Goal: Task Accomplishment & Management: Complete application form

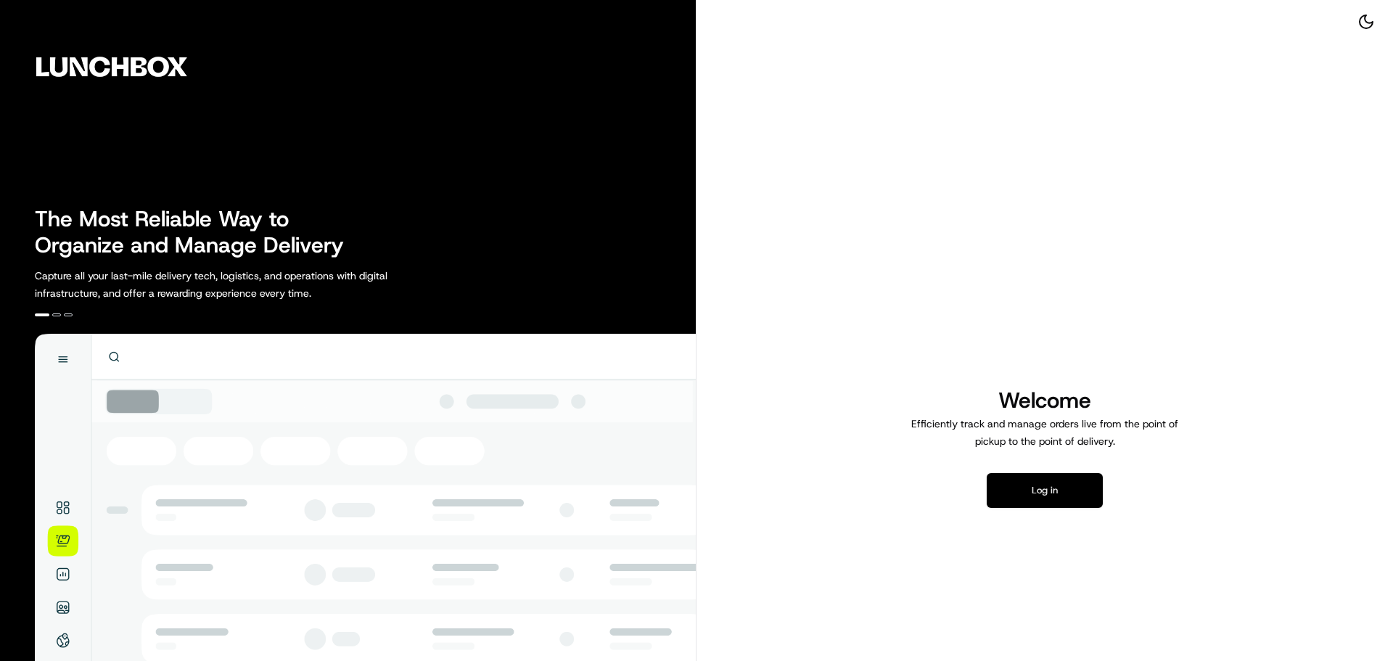
click at [1063, 492] on button "Log in" at bounding box center [1044, 490] width 116 height 35
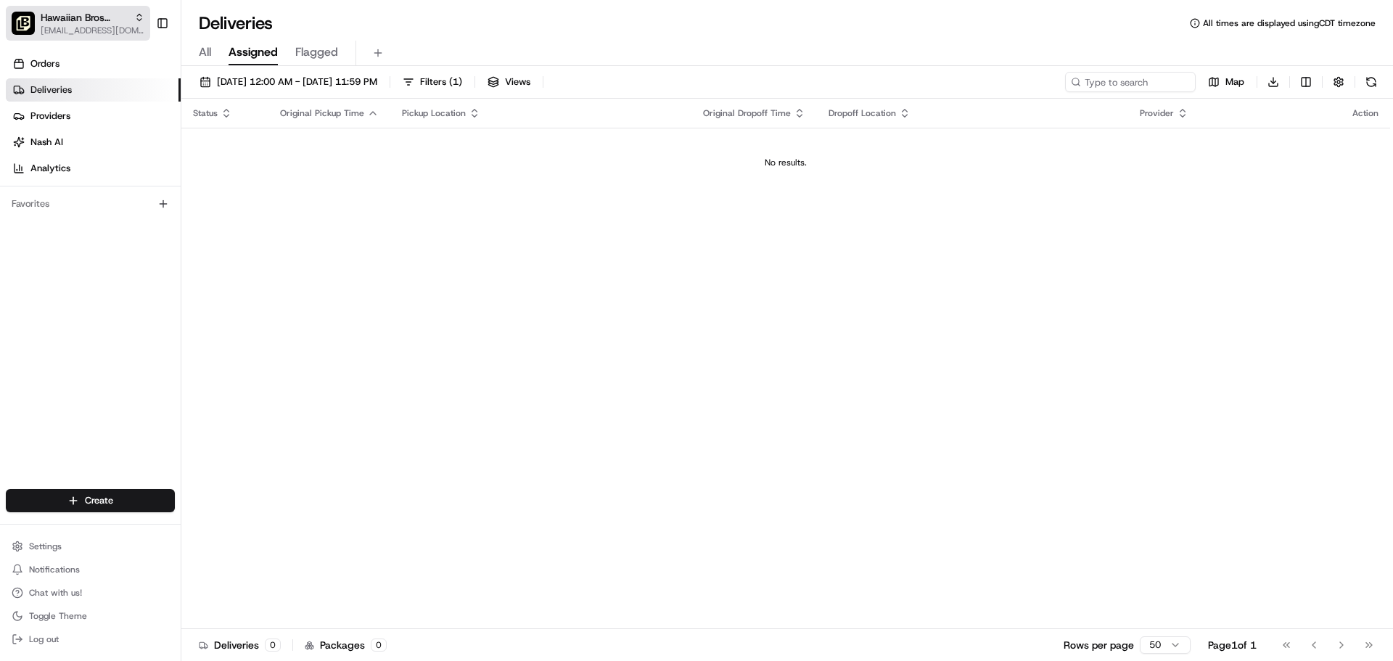
click at [79, 15] on span "Hawaiian Bros (Lawrence KS)" at bounding box center [85, 17] width 88 height 15
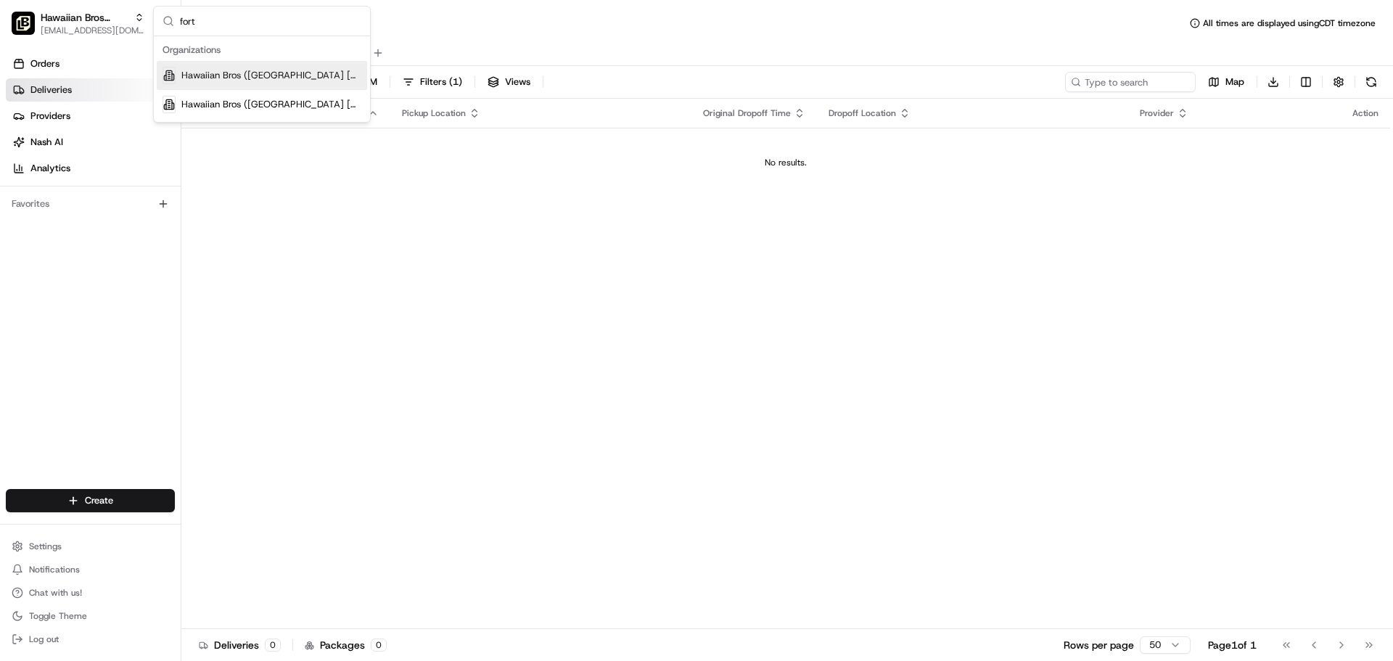
type input "fort"
click at [226, 73] on span "Hawaiian Bros ([GEOGRAPHIC_DATA] [GEOGRAPHIC_DATA] [PERSON_NAME])" at bounding box center [271, 75] width 180 height 13
click at [210, 51] on span "All" at bounding box center [205, 52] width 12 height 17
click at [242, 55] on span "Assigned" at bounding box center [252, 52] width 49 height 17
click at [99, 499] on html "Hawaiian Bros ([GEOGRAPHIC_DATA] [GEOGRAPHIC_DATA] [PERSON_NAME]) [EMAIL_ADDRES…" at bounding box center [696, 330] width 1393 height 661
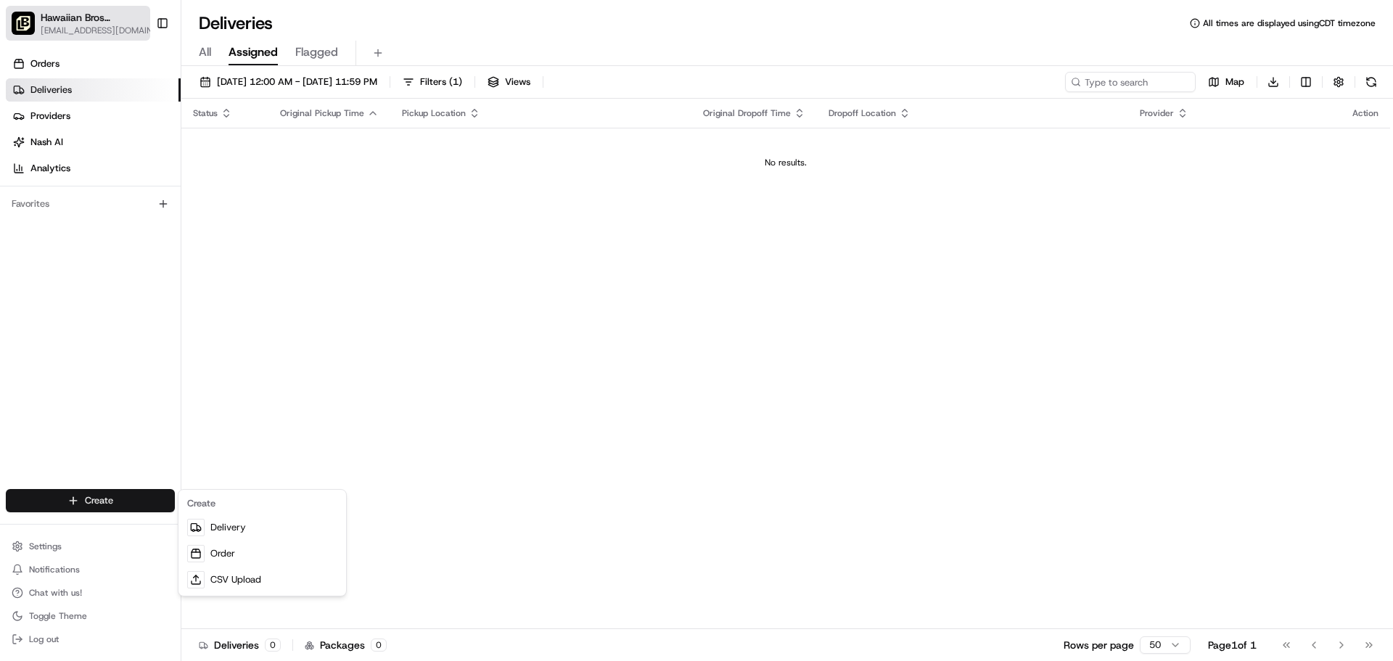
click at [101, 28] on html "Hawaiian Bros ([GEOGRAPHIC_DATA] [GEOGRAPHIC_DATA] [PERSON_NAME]) [EMAIL_ADDRES…" at bounding box center [696, 330] width 1393 height 661
click at [101, 28] on span "[EMAIL_ADDRESS][DOMAIN_NAME]" at bounding box center [101, 31] width 120 height 12
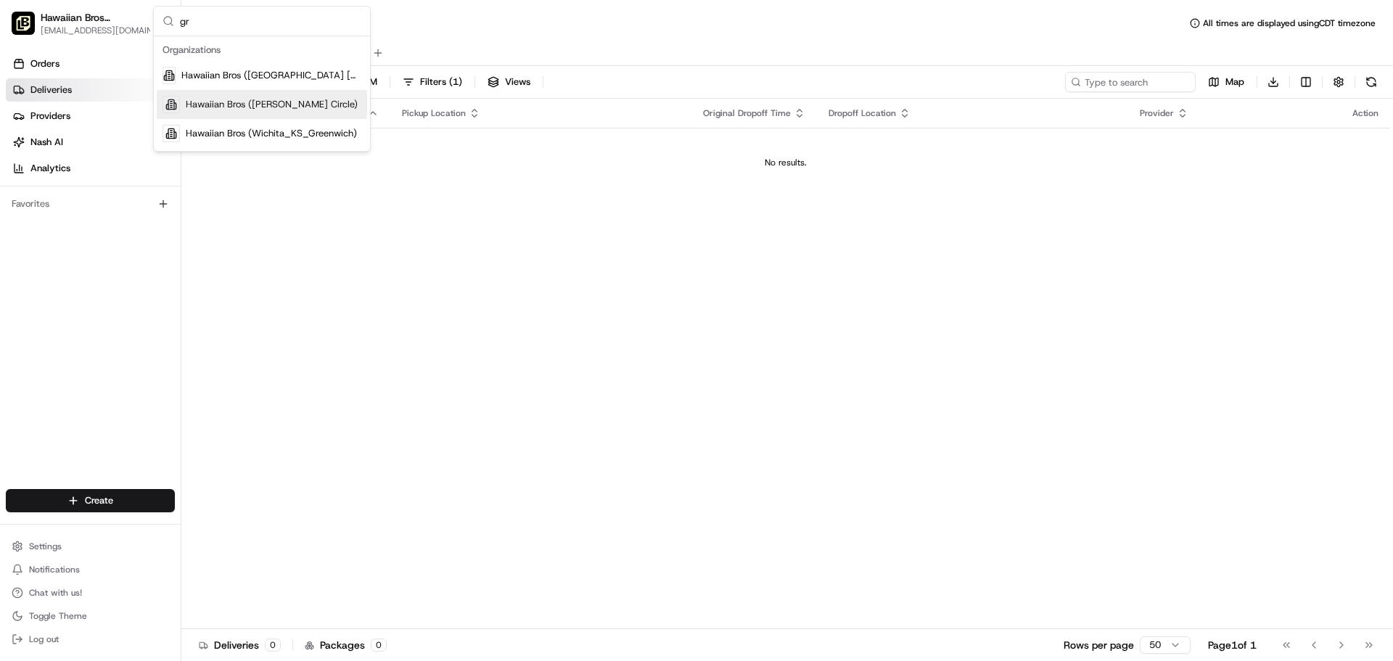
type input "gr"
click at [257, 107] on span "Hawaiian Bros ([PERSON_NAME] Circle)" at bounding box center [272, 104] width 172 height 13
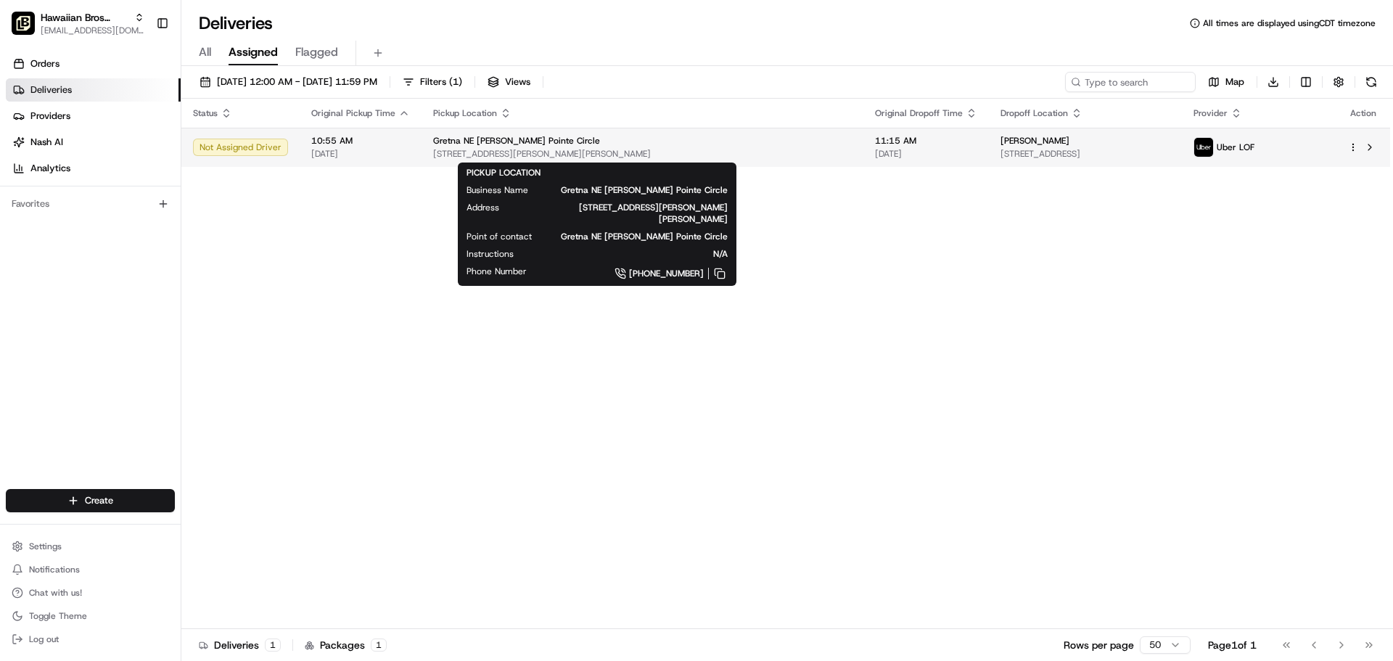
click at [582, 152] on span "[STREET_ADDRESS][PERSON_NAME][PERSON_NAME]" at bounding box center [642, 154] width 419 height 12
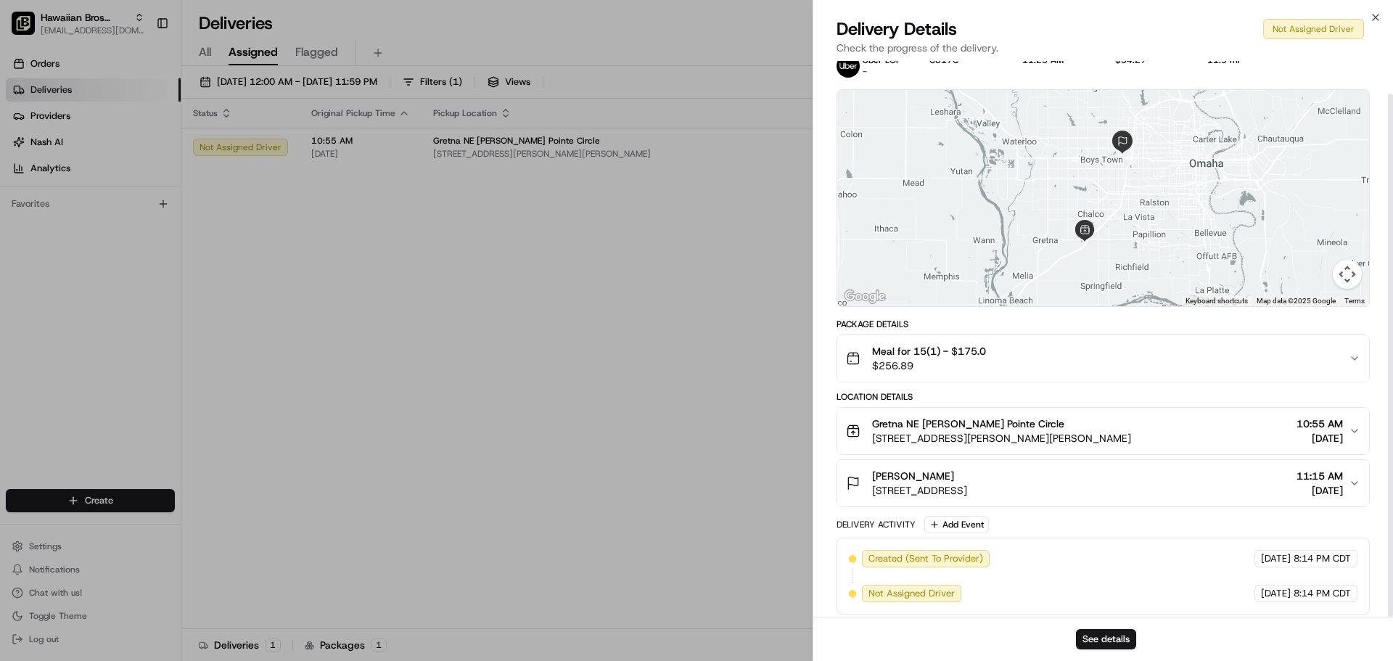
scroll to position [35, 0]
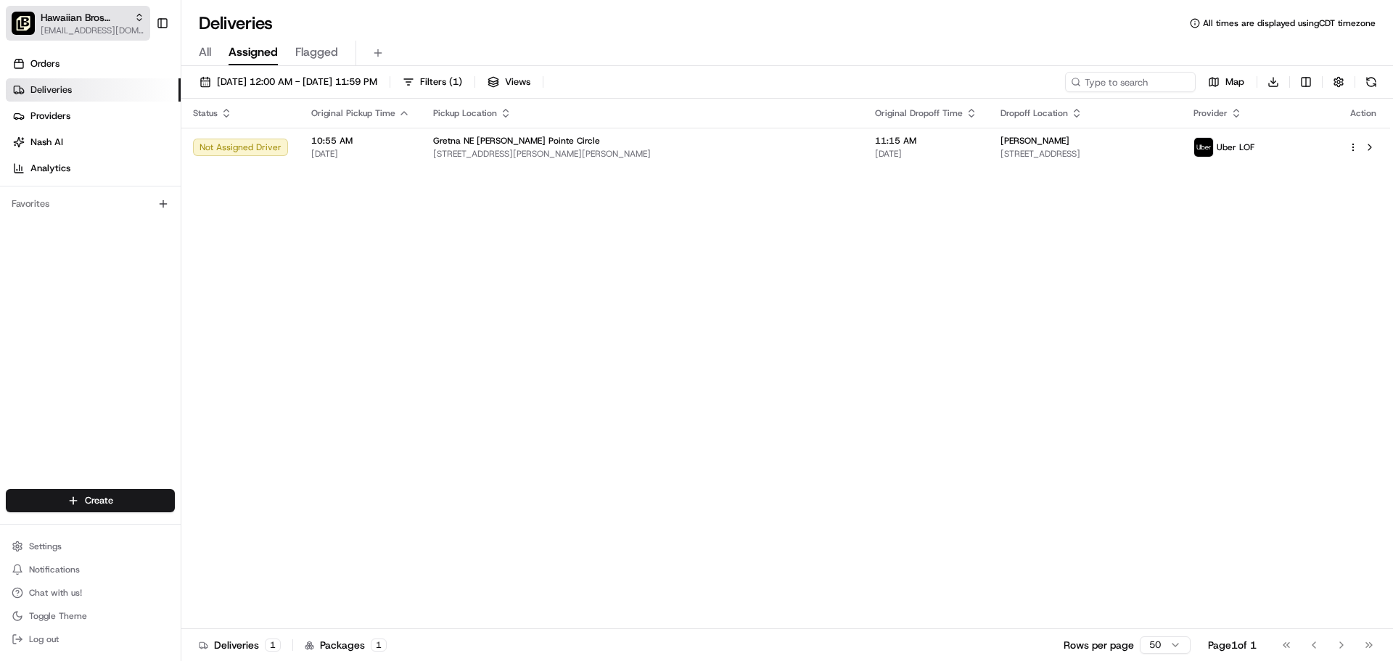
click at [71, 22] on span "Hawaiian Bros ([PERSON_NAME] Circle)" at bounding box center [85, 17] width 88 height 15
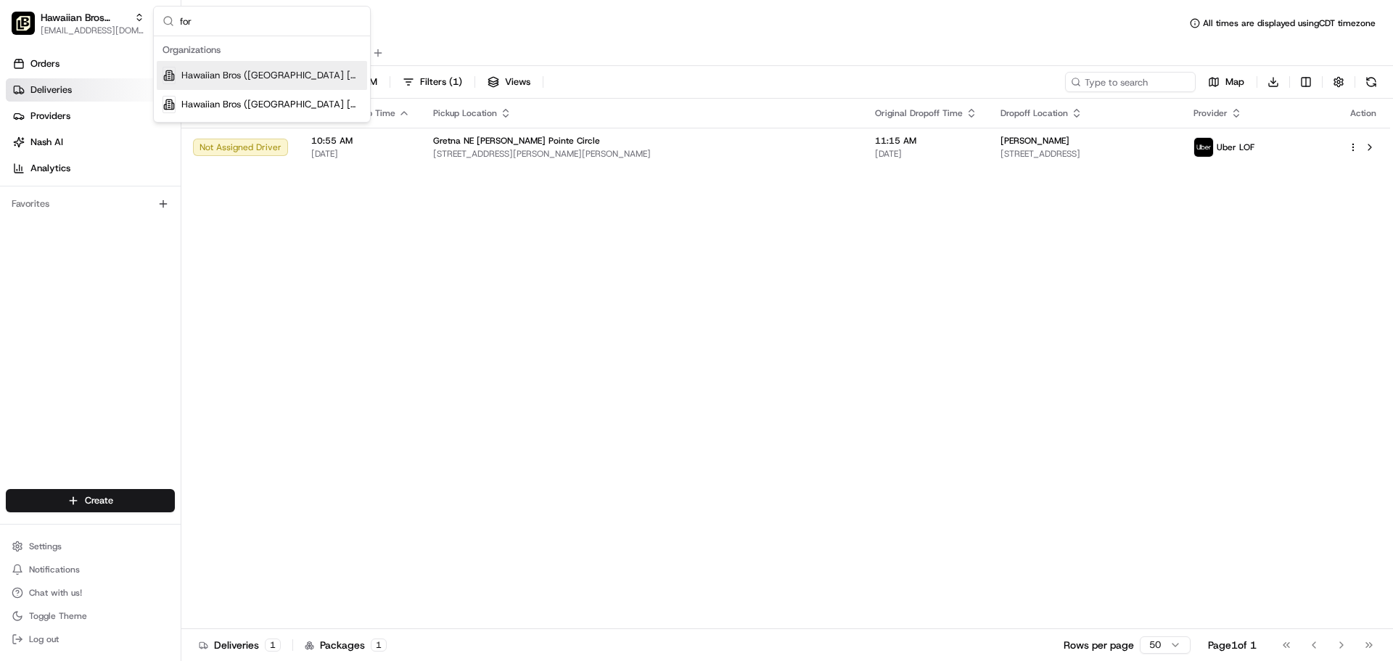
type input "for"
click at [260, 80] on span "Hawaiian Bros ([GEOGRAPHIC_DATA] [GEOGRAPHIC_DATA] [PERSON_NAME])" at bounding box center [271, 75] width 180 height 13
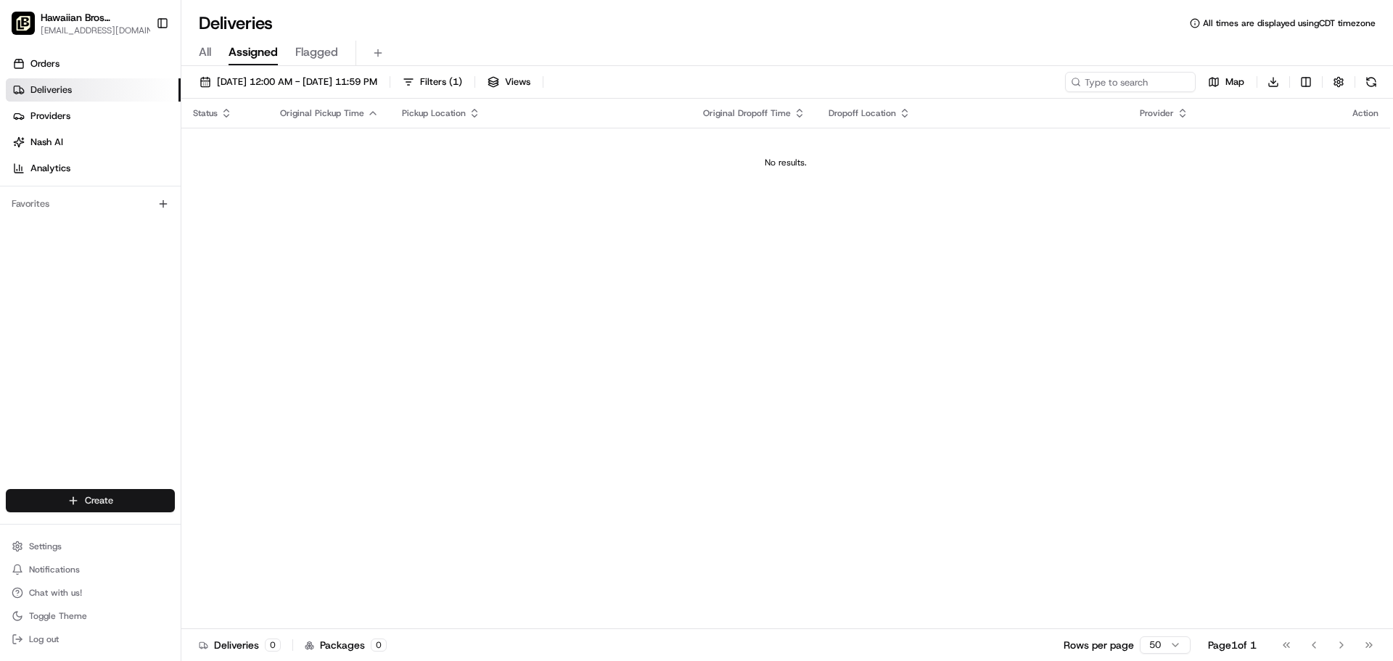
click at [144, 511] on html "Hawaiian Bros ([GEOGRAPHIC_DATA] [GEOGRAPHIC_DATA] [PERSON_NAME]) [EMAIL_ADDRES…" at bounding box center [696, 330] width 1393 height 661
click at [265, 537] on link "Delivery" at bounding box center [262, 527] width 162 height 26
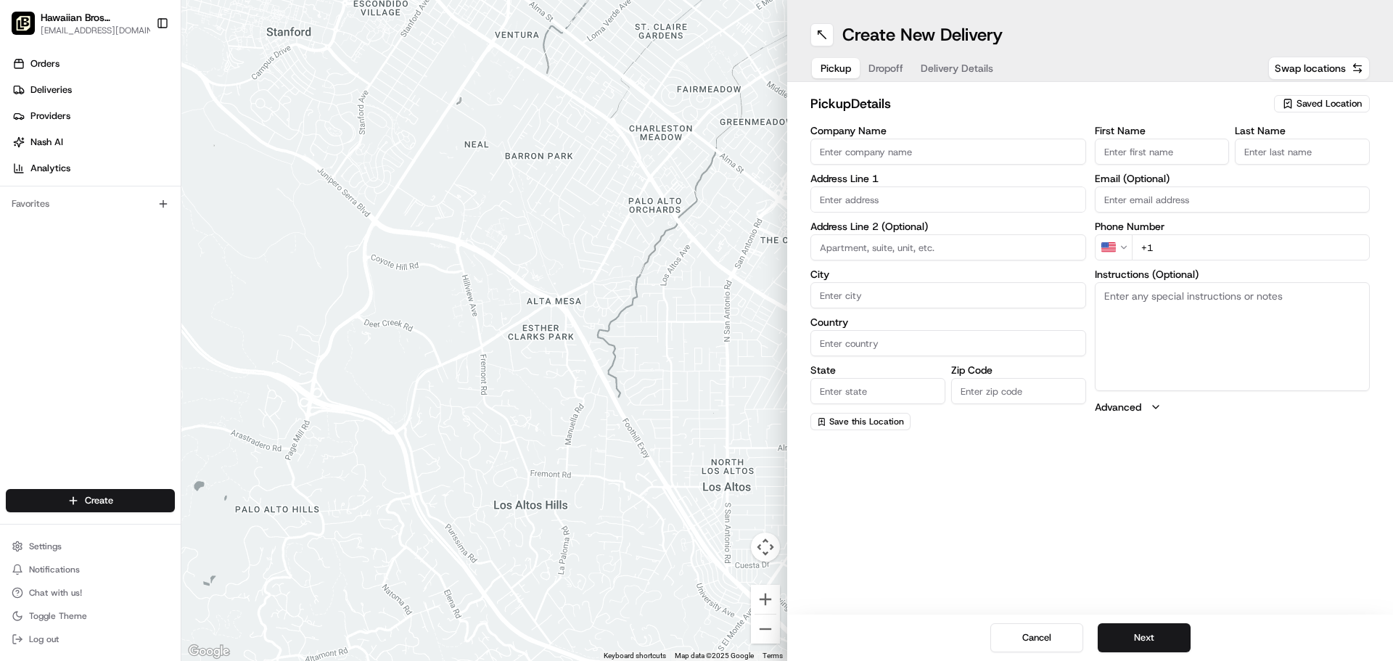
click at [925, 159] on input "Company Name" at bounding box center [948, 152] width 276 height 26
drag, startPoint x: 883, startPoint y: 153, endPoint x: 928, endPoint y: 147, distance: 46.1
click at [928, 147] on input "Hawaiian Bros Addision" at bounding box center [948, 152] width 276 height 26
type input "Hawaiian Bros [PERSON_NAME]"
paste input "[STREET_ADDRESS][PERSON_NAME]"
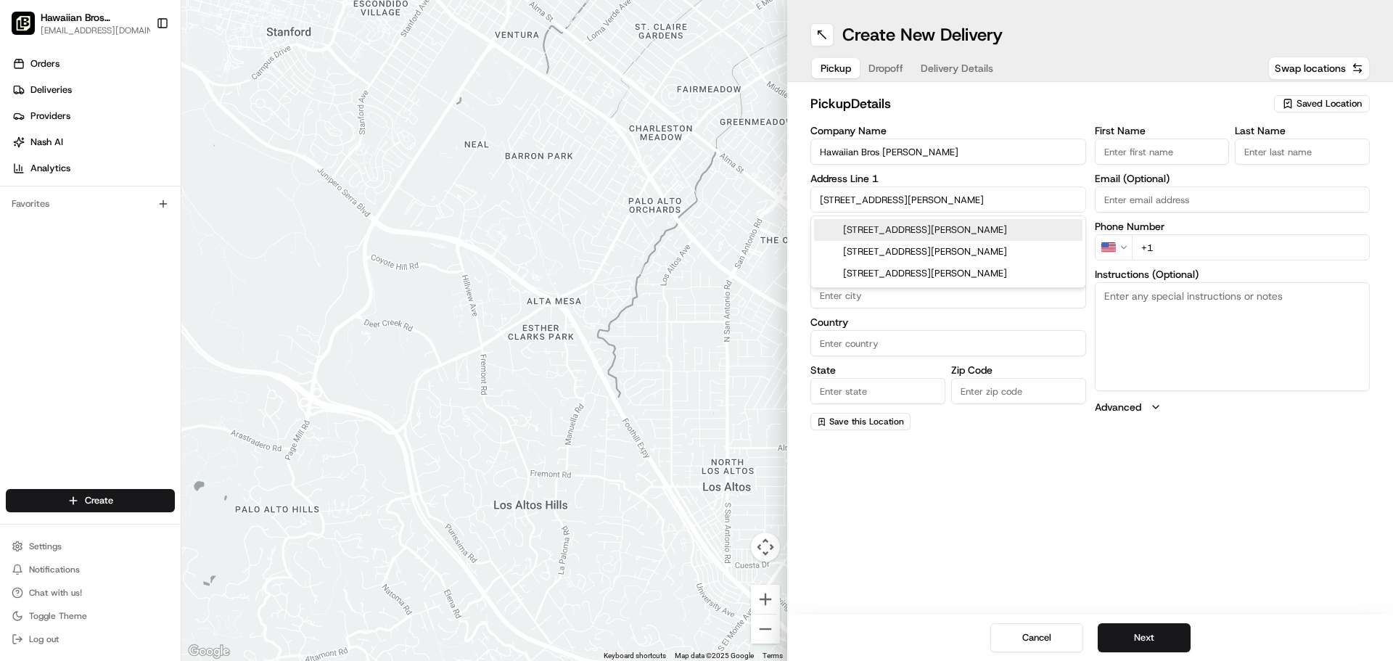
click at [1008, 192] on input "[STREET_ADDRESS][PERSON_NAME]" at bounding box center [948, 199] width 276 height 26
click at [1012, 227] on div "[STREET_ADDRESS][PERSON_NAME]" at bounding box center [948, 230] width 268 height 22
type input "[STREET_ADDRESS][PERSON_NAME]"
type input "[GEOGRAPHIC_DATA]"
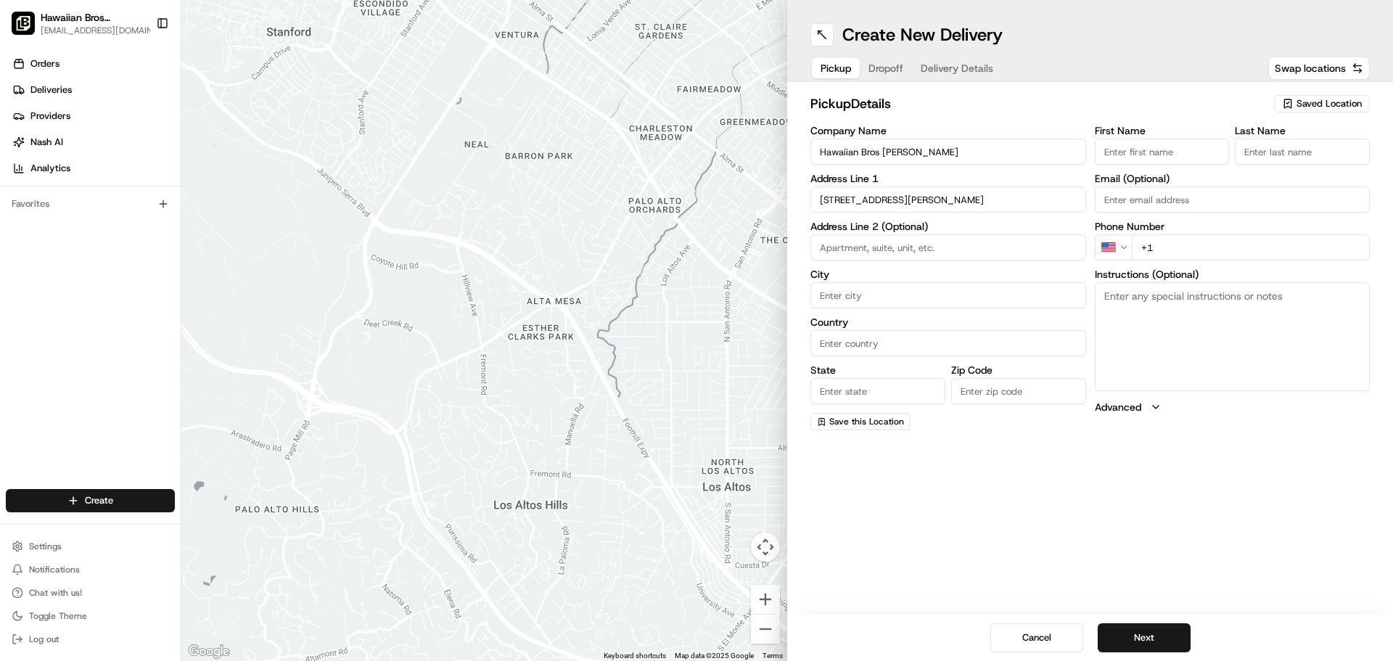
type input "[GEOGRAPHIC_DATA]"
type input "76132"
type input "[STREET_ADDRESS][PERSON_NAME]"
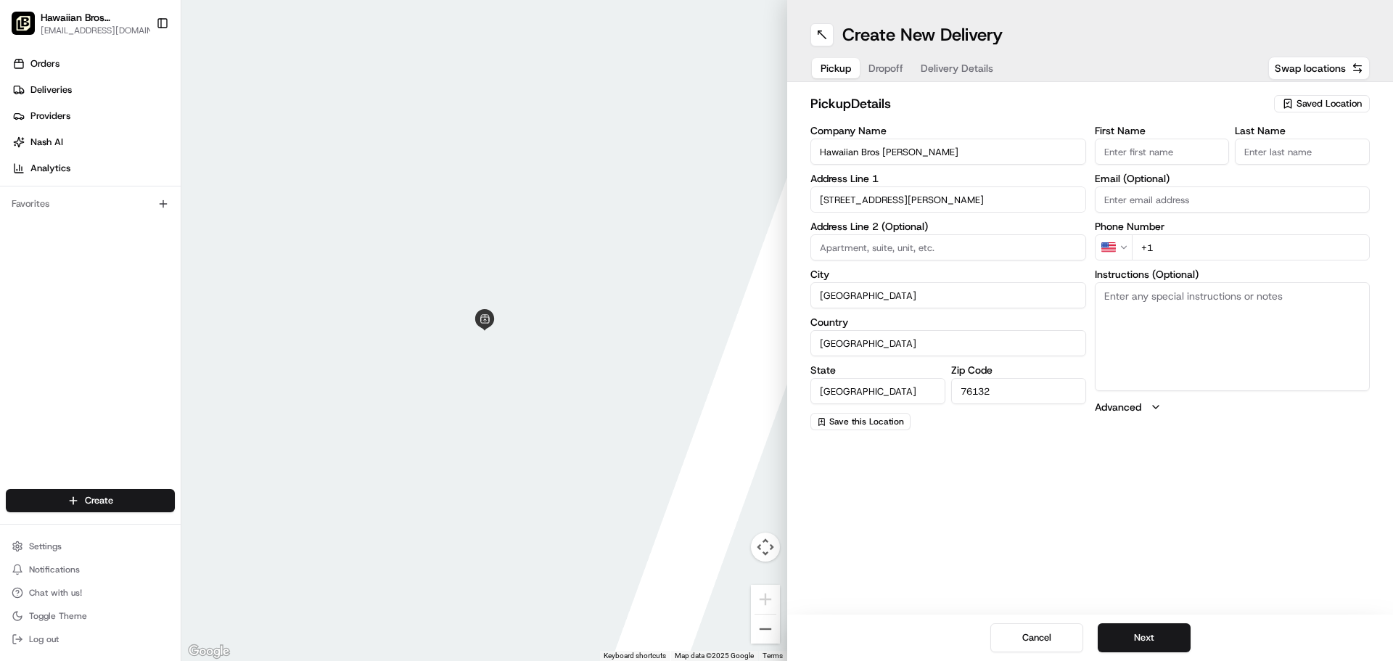
click at [1170, 255] on input "+1" at bounding box center [1250, 247] width 239 height 26
paste input "[PHONE_NUMBER]"
type input "[PHONE_NUMBER]"
click at [1277, 435] on div "pickup Details Saved Location Company Name Hawaiian Bros [PERSON_NAME] Address …" at bounding box center [1090, 262] width 606 height 360
click at [1192, 148] on input "First Name" at bounding box center [1161, 152] width 135 height 26
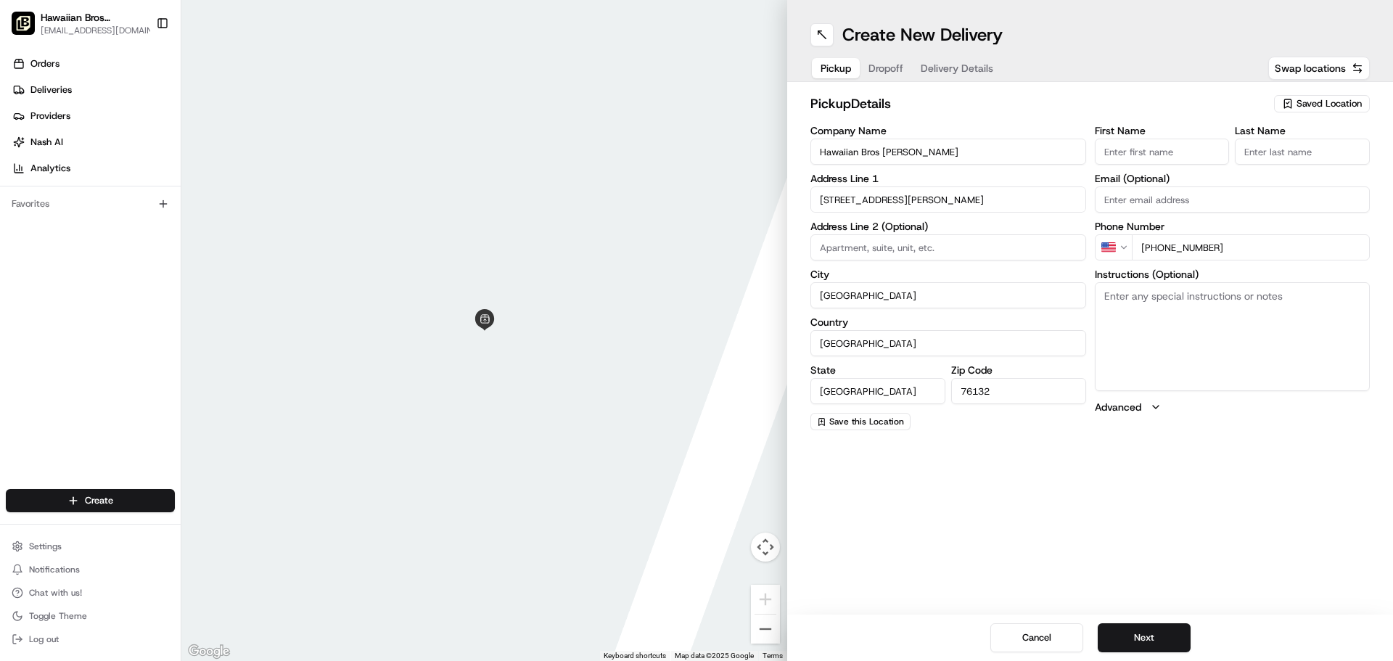
type input "Hawaiian Bros"
click at [1307, 154] on input "Last Name" at bounding box center [1301, 152] width 135 height 26
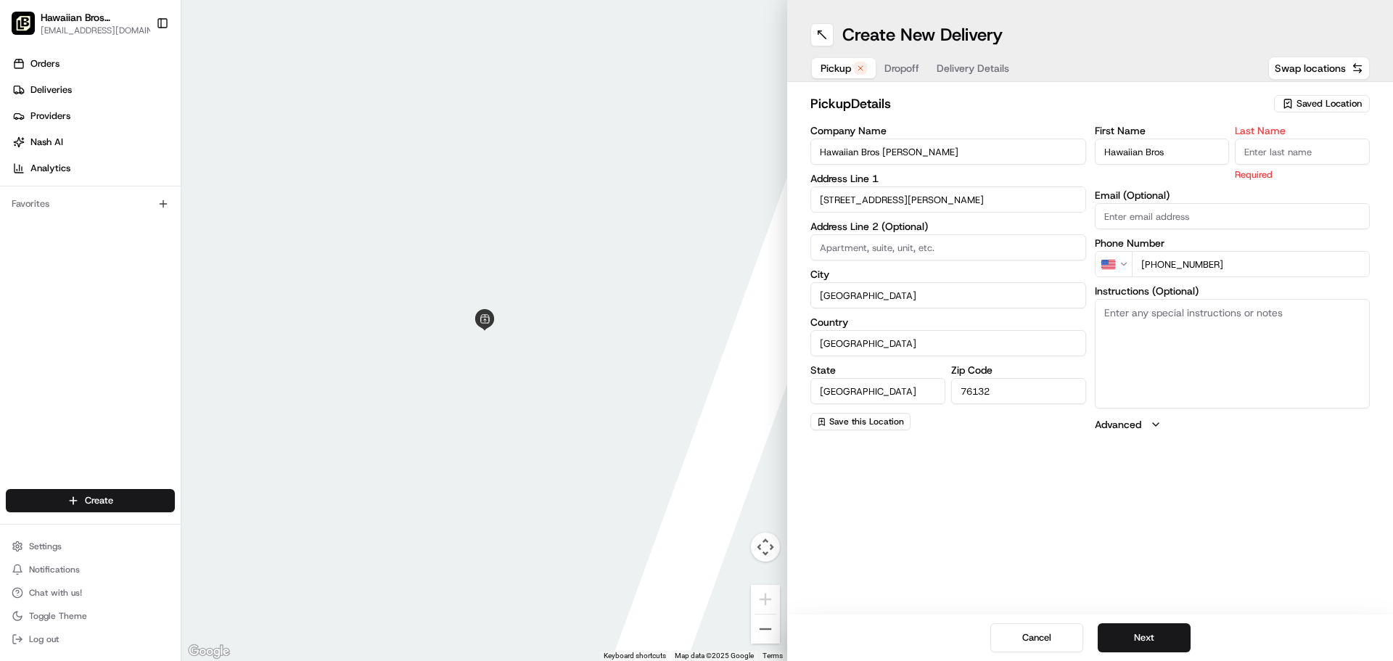
type input "J"
type input "[PERSON_NAME]"
click at [1137, 466] on div "Create New Delivery Pickup Dropoff Delivery Details Swap locations pickup Detai…" at bounding box center [1090, 330] width 606 height 661
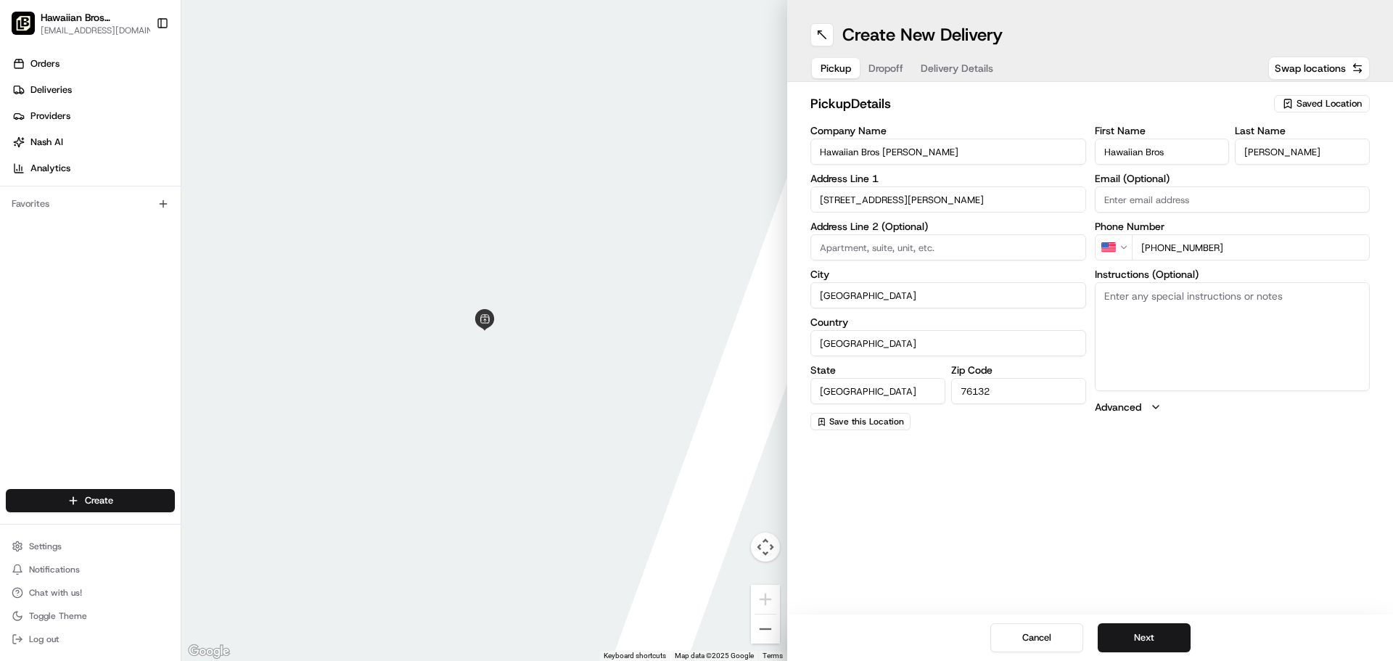
click at [903, 73] on span "Dropoff" at bounding box center [885, 68] width 35 height 15
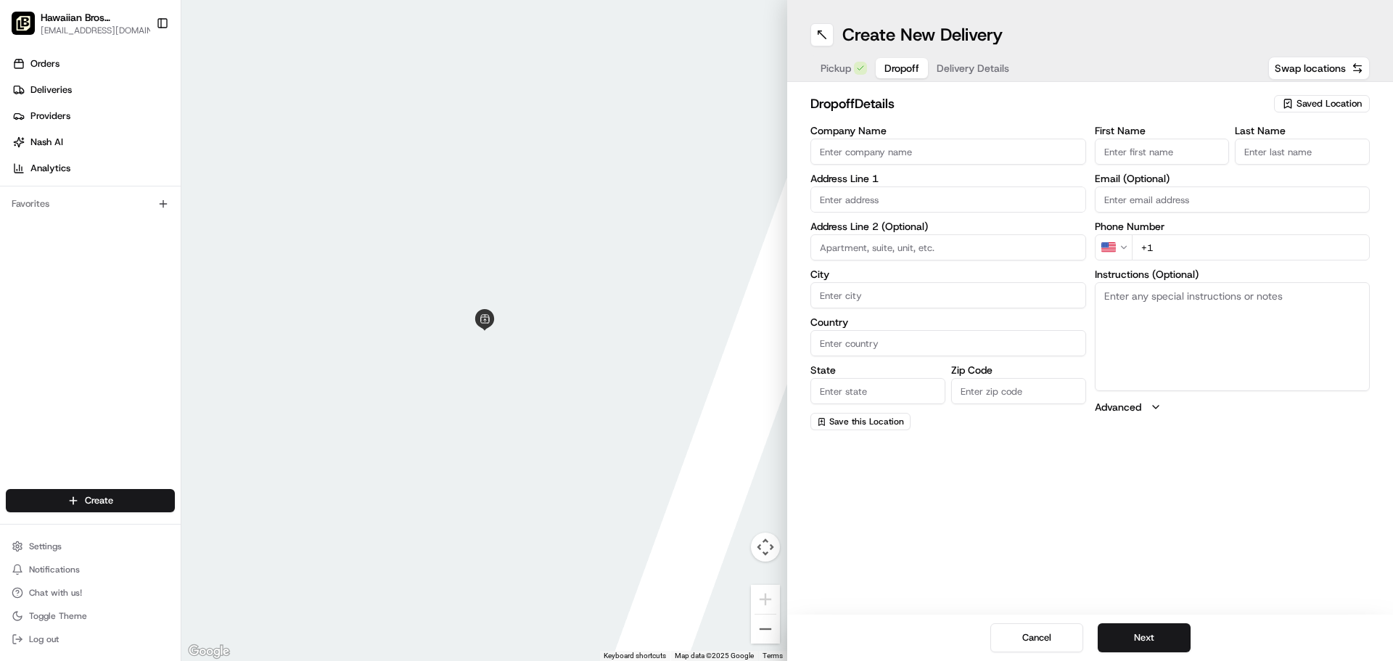
click at [1154, 482] on div "Create New Delivery Pickup Dropoff Delivery Details Swap locations dropoff Deta…" at bounding box center [1090, 330] width 606 height 661
paste input "TCU Registrar's office suite 1300"
type input "TCU Registrar's office suite 1300"
paste input "[PERSON_NAME]"
click at [1205, 144] on input "[PERSON_NAME]" at bounding box center [1161, 152] width 135 height 26
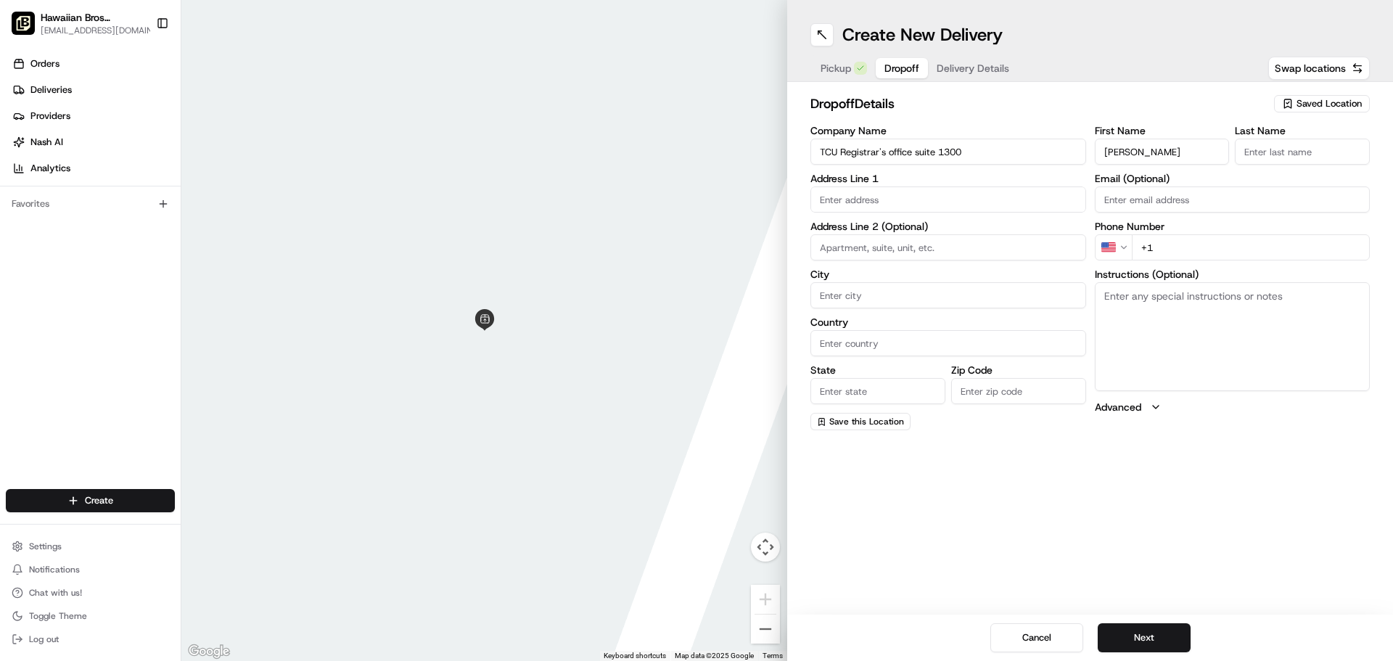
click at [1205, 144] on input "[PERSON_NAME]" at bounding box center [1161, 152] width 135 height 26
type input "Shani"
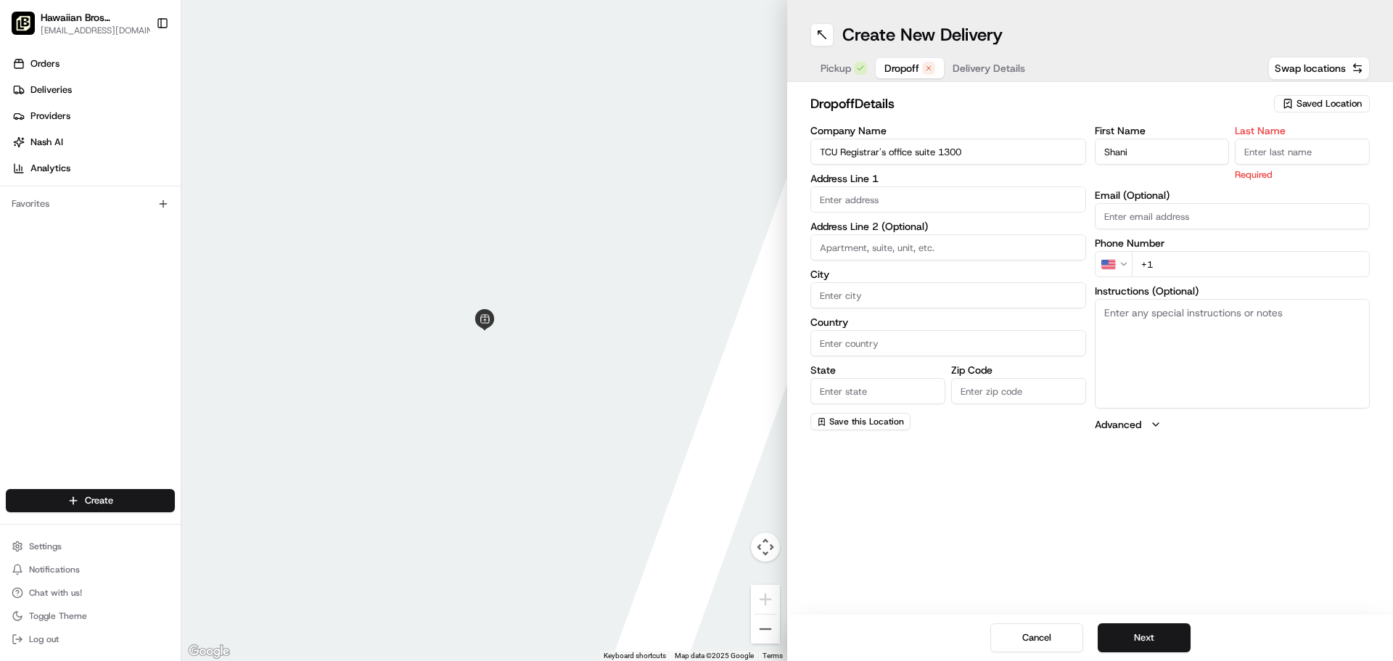
paste input "[PERSON_NAME]"
type input "[PERSON_NAME]"
click at [1223, 440] on div "dropoff Details Saved Location Company Name TCU Registrar's office suite 1300 A…" at bounding box center [1090, 262] width 606 height 361
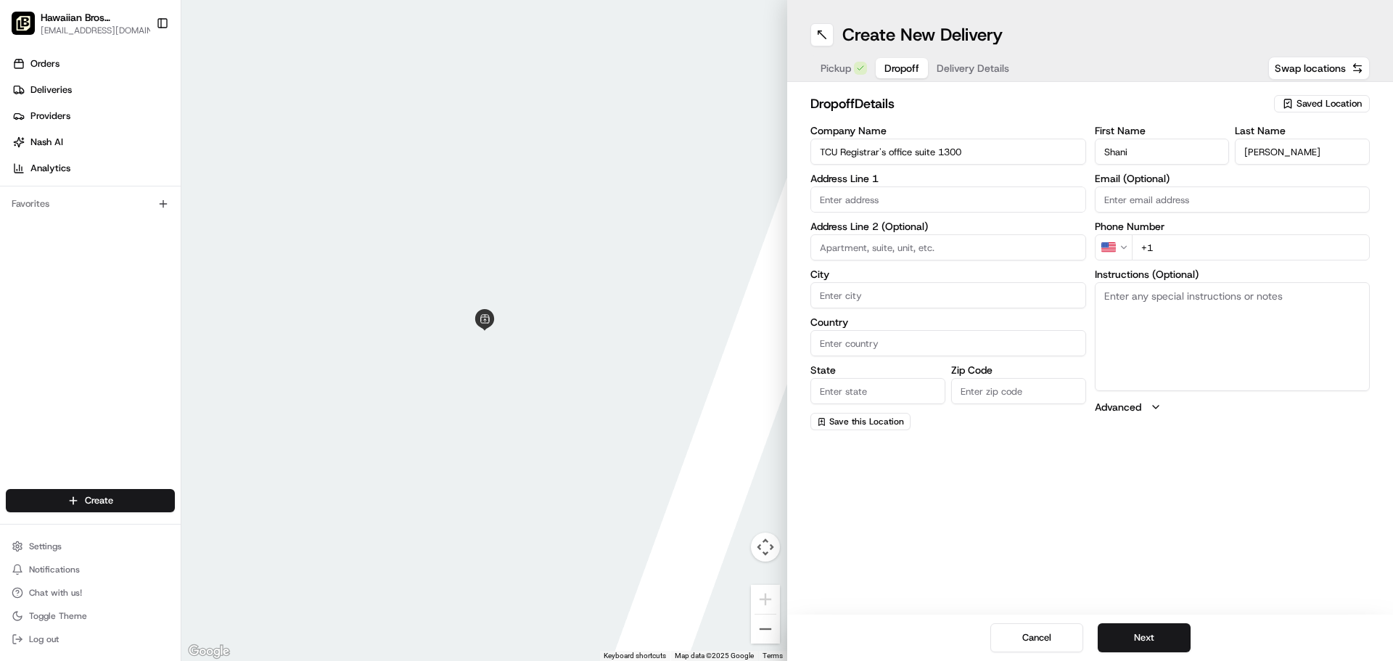
paste input "[EMAIL_ADDRESS][DOMAIN_NAME]"
type input "[EMAIL_ADDRESS][DOMAIN_NAME]"
click at [1024, 185] on div "Address Line 1" at bounding box center [948, 192] width 276 height 39
click at [1029, 202] on input "text" at bounding box center [948, 199] width 276 height 26
paste input "[STREET_ADDRESS][PERSON_NAME]"
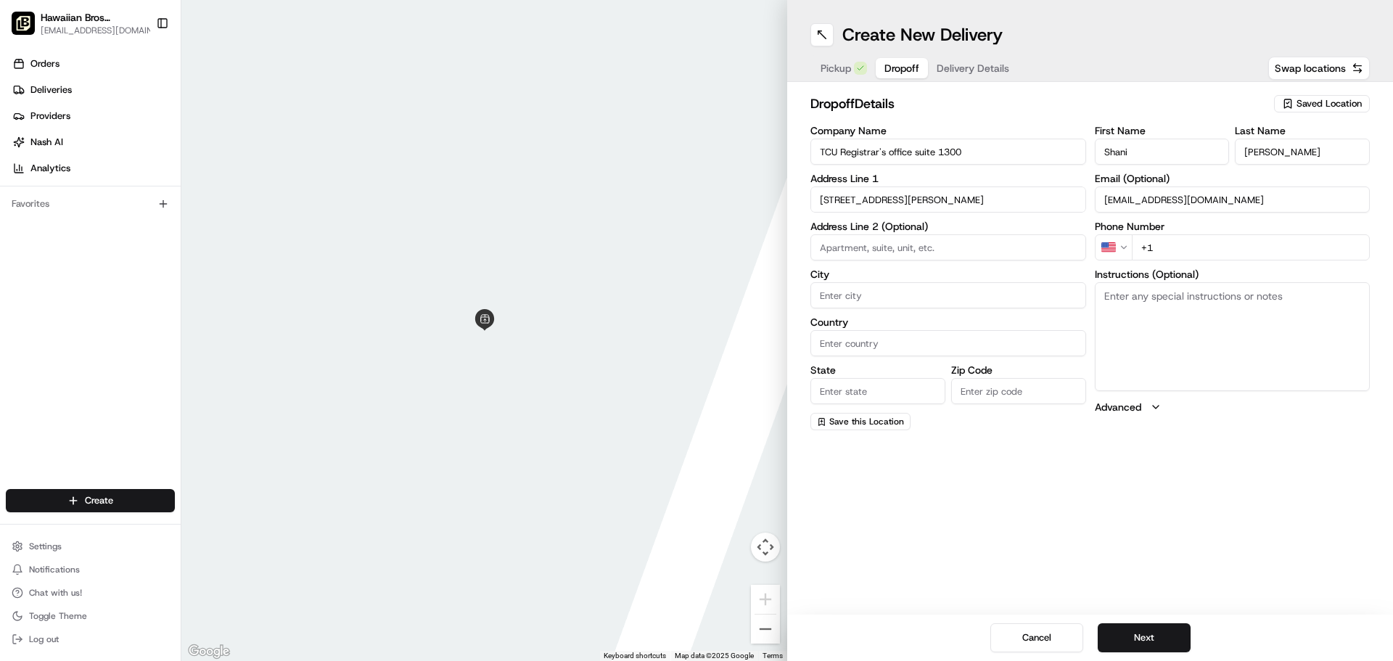
click at [976, 217] on div "Company Name TCU Registrar's office suite 1300 Address Line 1 [GEOGRAPHIC_DATA]…" at bounding box center [948, 277] width 276 height 305
click at [987, 202] on input "[STREET_ADDRESS][PERSON_NAME]" at bounding box center [948, 199] width 276 height 26
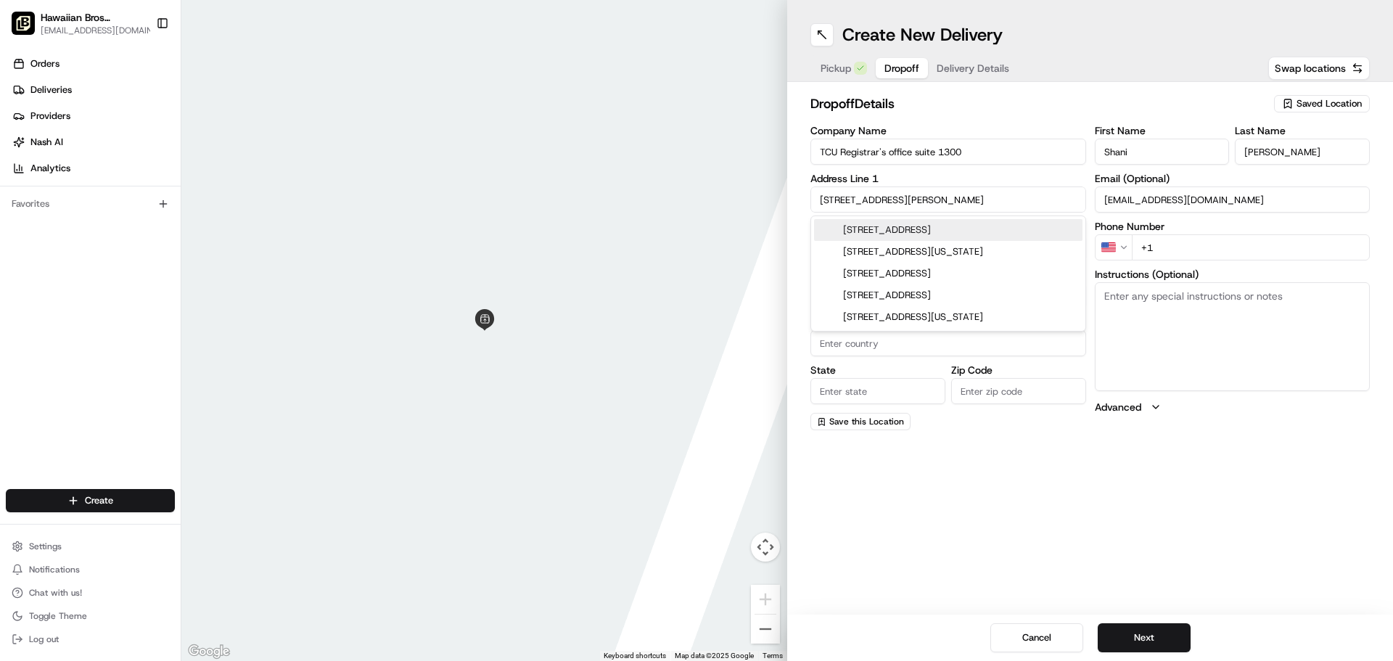
click at [987, 202] on input "[STREET_ADDRESS][PERSON_NAME]" at bounding box center [948, 199] width 276 height 26
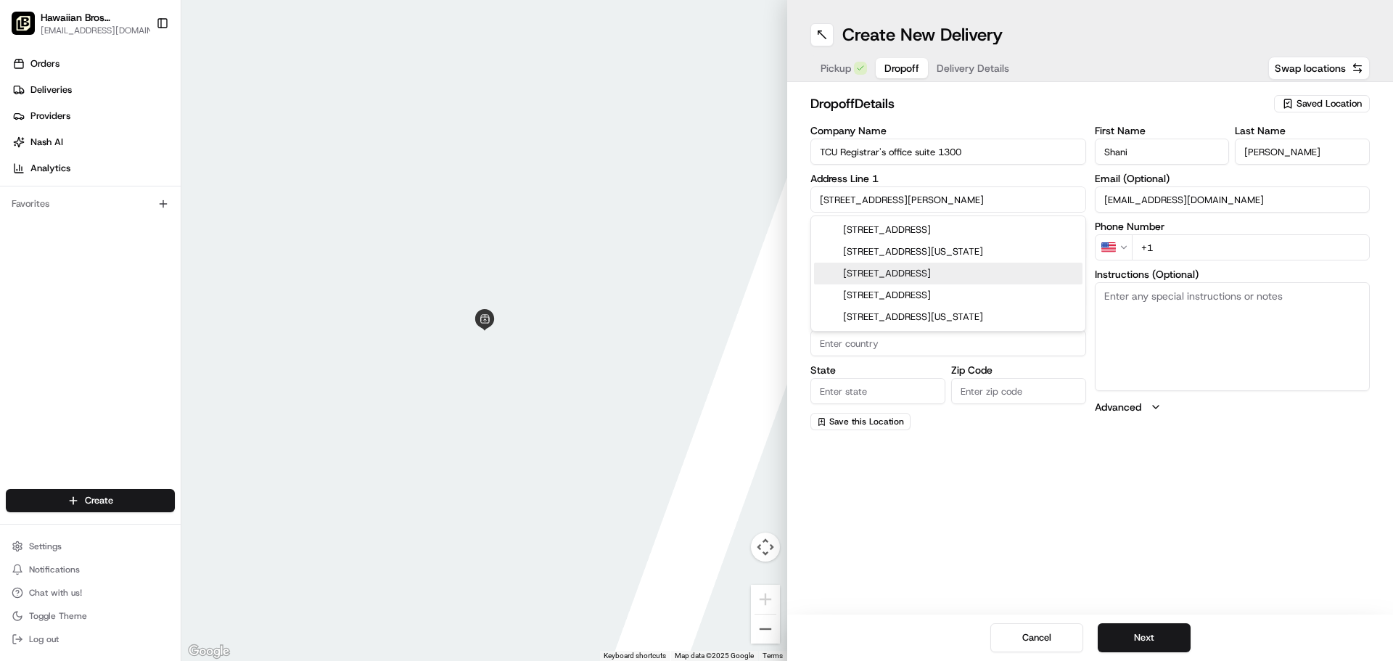
click at [918, 206] on input "[STREET_ADDRESS][PERSON_NAME]" at bounding box center [948, 199] width 276 height 26
paste input "[GEOGRAPHIC_DATA]"
click at [958, 255] on div "[STREET_ADDRESS]" at bounding box center [948, 252] width 268 height 22
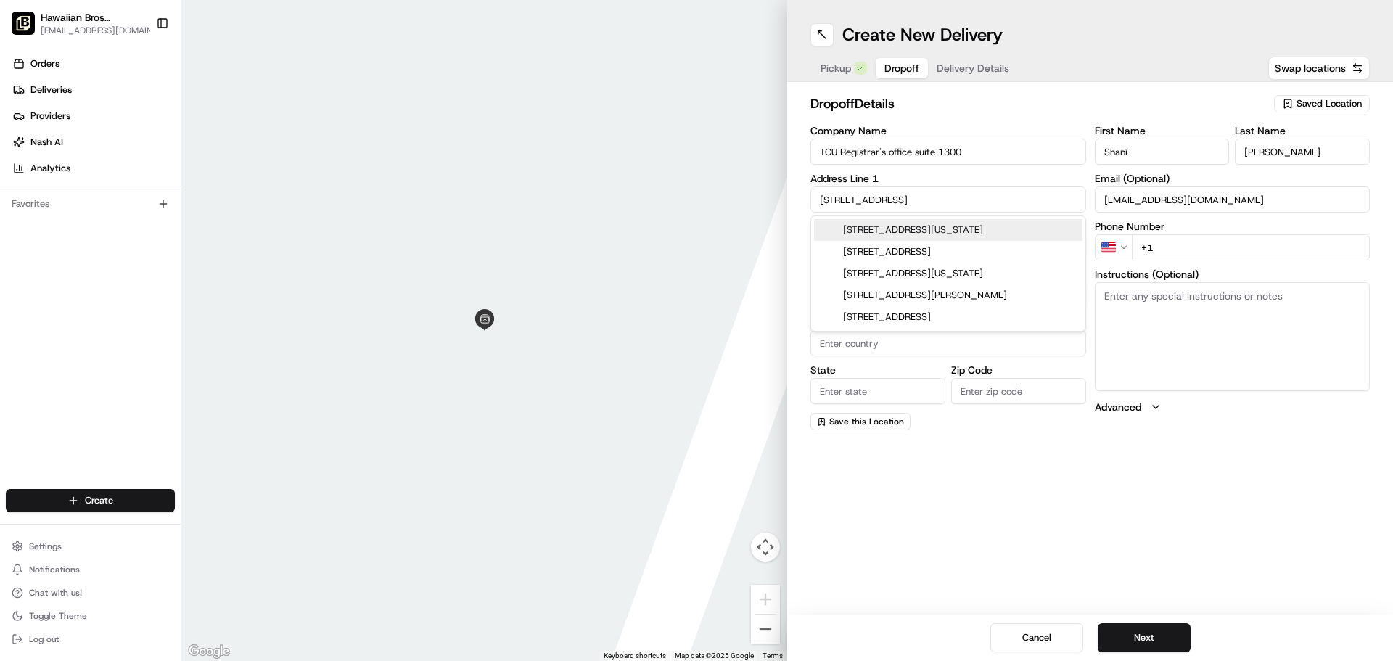
type input "[STREET_ADDRESS]"
type input "[GEOGRAPHIC_DATA]"
type input "76109"
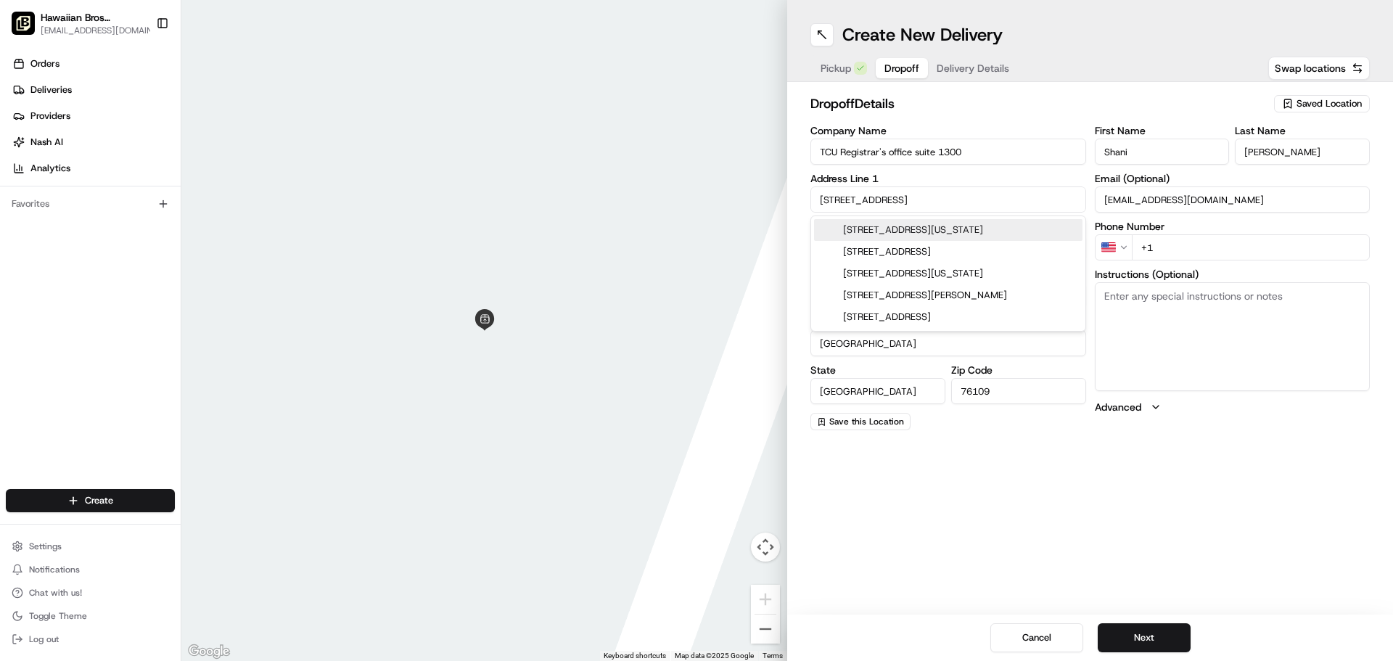
type input "[STREET_ADDRESS]"
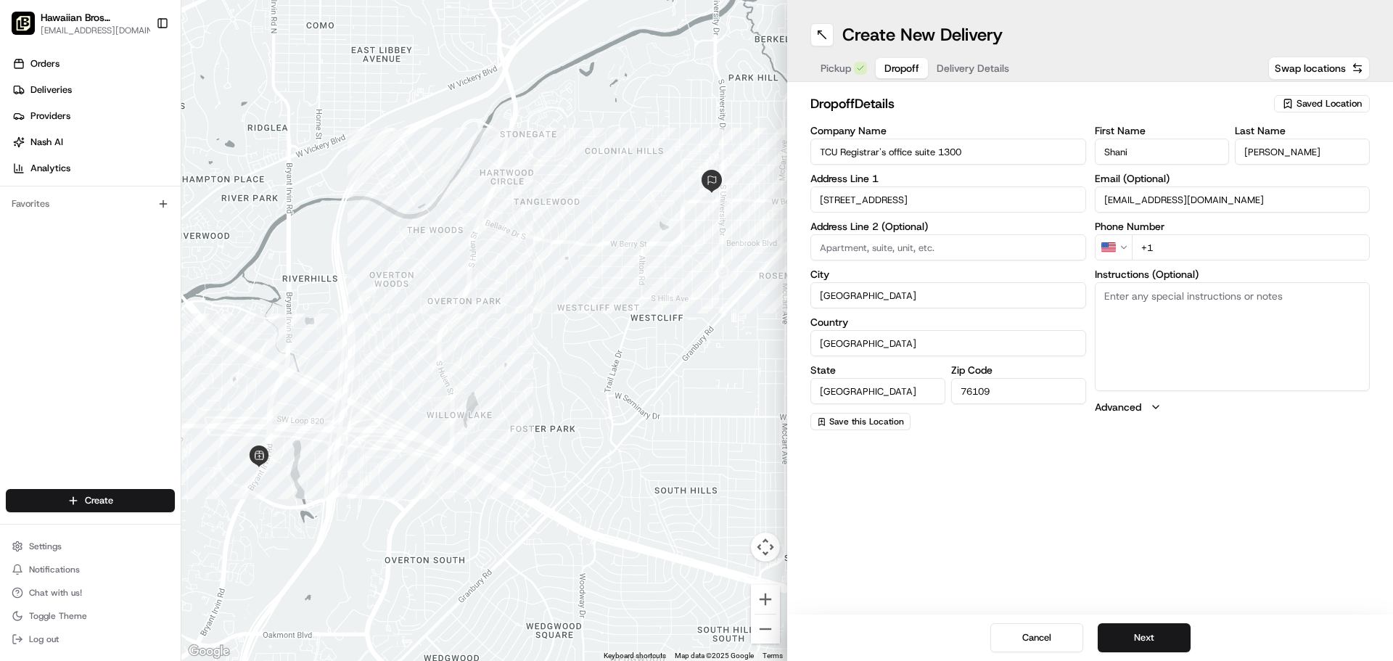
click at [912, 247] on input at bounding box center [948, 247] width 276 height 26
type input "The [PERSON_NAME][GEOGRAPHIC_DATA] 1300"
paste textarea "Hand to me **** -Please Include Utensils- **** If you pull into the front of th…"
type textarea "Hand to me **** -Please Include Utensils- **** If you pull into the front of th…"
click at [1179, 243] on input "+1" at bounding box center [1250, 247] width 239 height 26
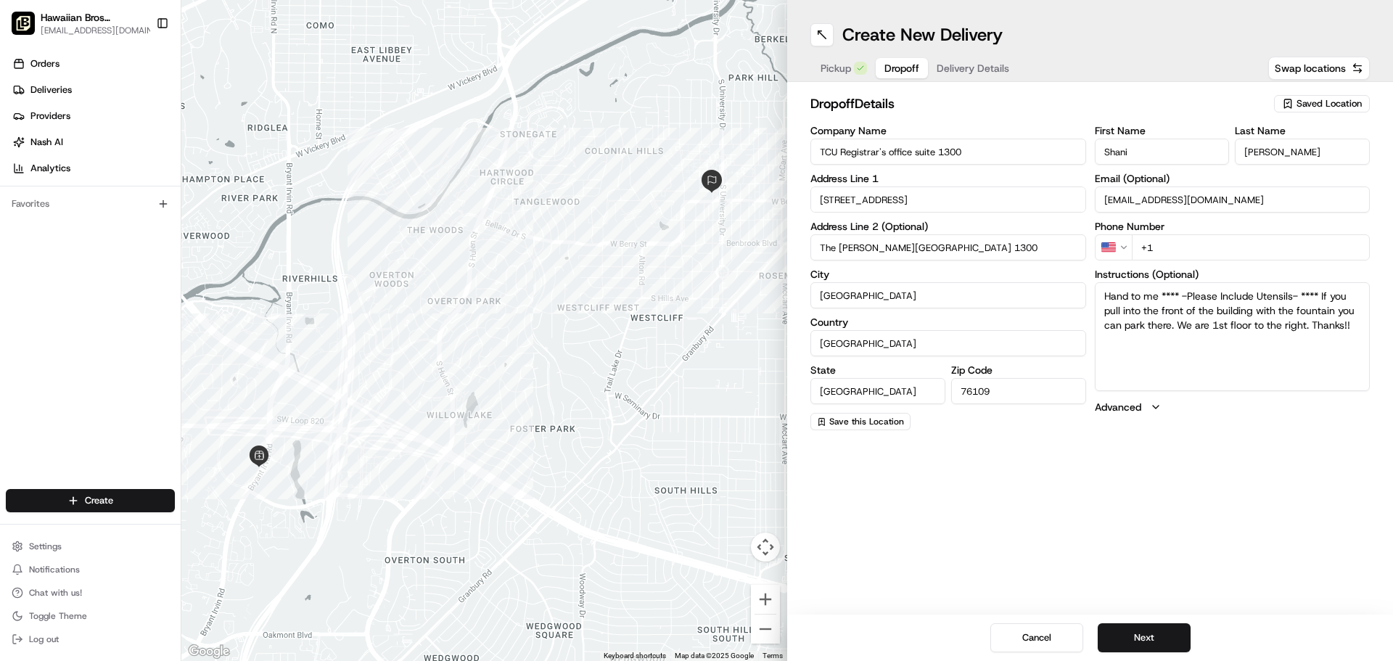
paste input "[PHONE_NUMBER]"
type input "[PHONE_NUMBER]"
click at [1284, 180] on label "Email (Optional)" at bounding box center [1232, 178] width 276 height 10
click at [1284, 186] on input "[EMAIL_ADDRESS][DOMAIN_NAME]" at bounding box center [1232, 199] width 276 height 26
click at [1028, 473] on div "Create New Delivery Pickup Dropoff Delivery Details Swap locations dropoff Deta…" at bounding box center [1090, 330] width 606 height 661
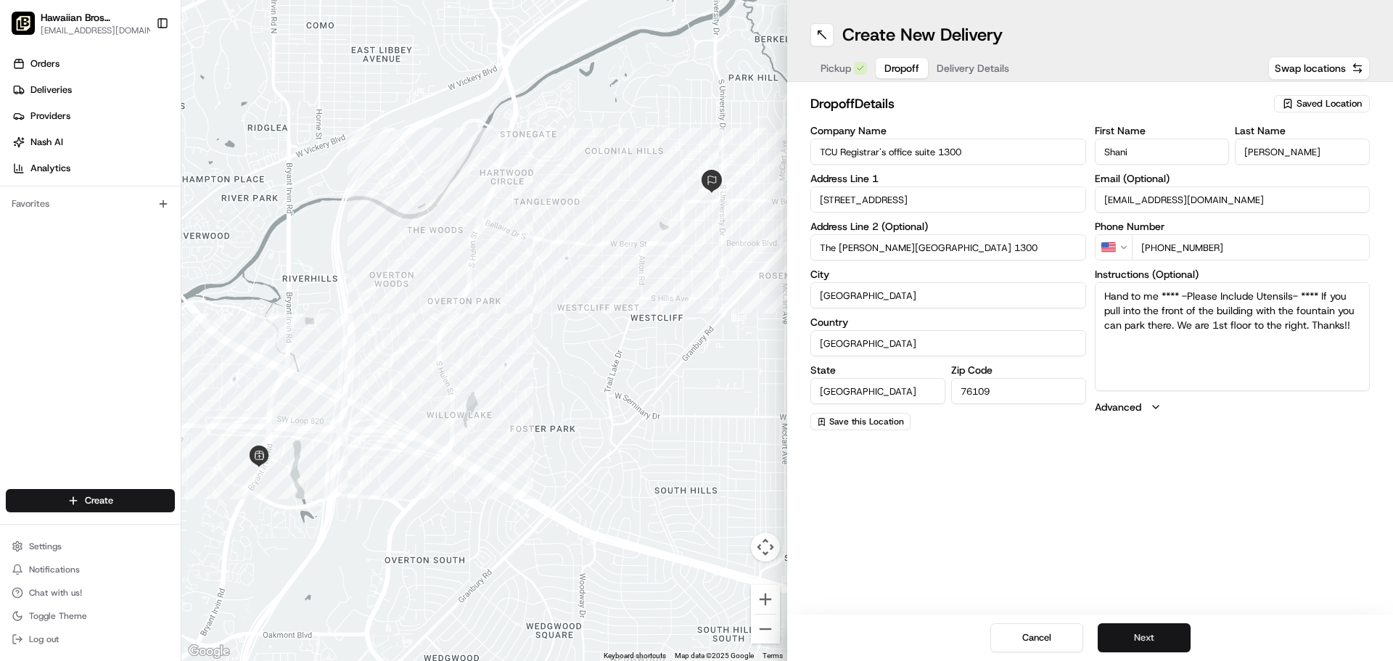
click at [1176, 632] on button "Next" at bounding box center [1143, 637] width 93 height 29
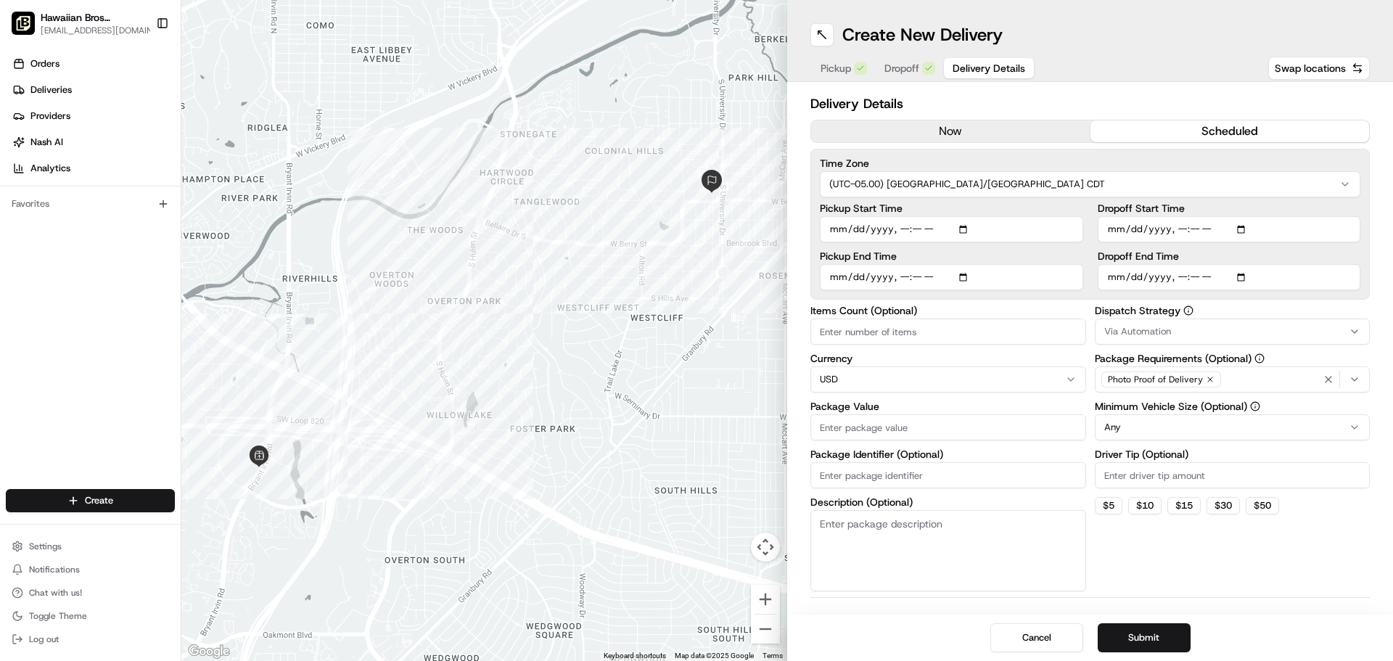
click at [1209, 120] on button "scheduled" at bounding box center [1229, 131] width 279 height 22
click at [967, 226] on input "Pickup Start Time" at bounding box center [951, 229] width 263 height 26
click at [1041, 211] on label "Pickup Start Time" at bounding box center [951, 208] width 263 height 10
click at [1041, 216] on input "Pickup Start Time" at bounding box center [951, 229] width 263 height 26
click at [965, 276] on input "Pickup End Time" at bounding box center [951, 277] width 263 height 26
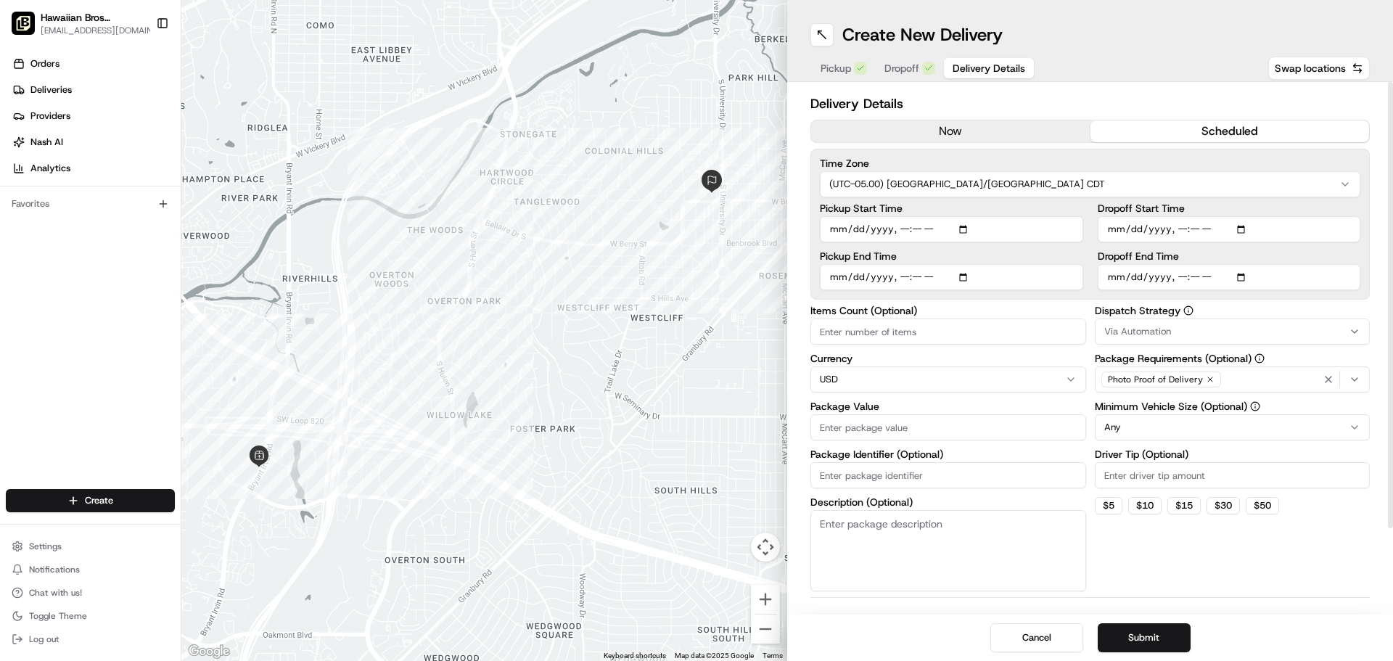
click at [964, 229] on input "Pickup Start Time" at bounding box center [951, 229] width 263 height 26
type input "[DATE]T11:15"
click at [1239, 273] on input "Dropoff End Time" at bounding box center [1228, 277] width 263 height 26
type input "[DATE]T11:45"
click at [1314, 251] on label "Dropoff End Time" at bounding box center [1228, 256] width 263 height 10
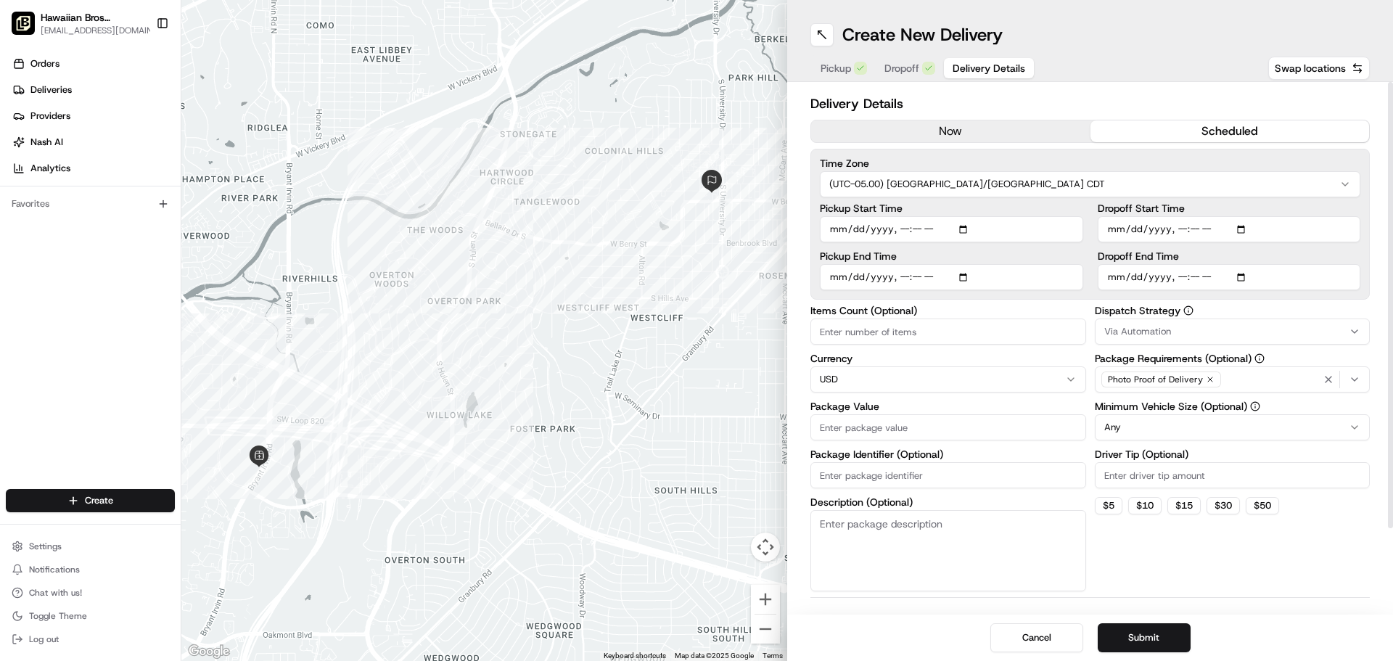
click at [1314, 264] on input "Dropoff End Time" at bounding box center [1228, 277] width 263 height 26
click at [1314, 251] on label "Dropoff End Time" at bounding box center [1228, 256] width 263 height 10
click at [1314, 264] on input "Dropoff End Time" at bounding box center [1228, 277] width 263 height 26
click at [920, 259] on label "Pickup End Time" at bounding box center [951, 256] width 263 height 10
click at [920, 264] on input "Pickup End Time" at bounding box center [951, 277] width 263 height 26
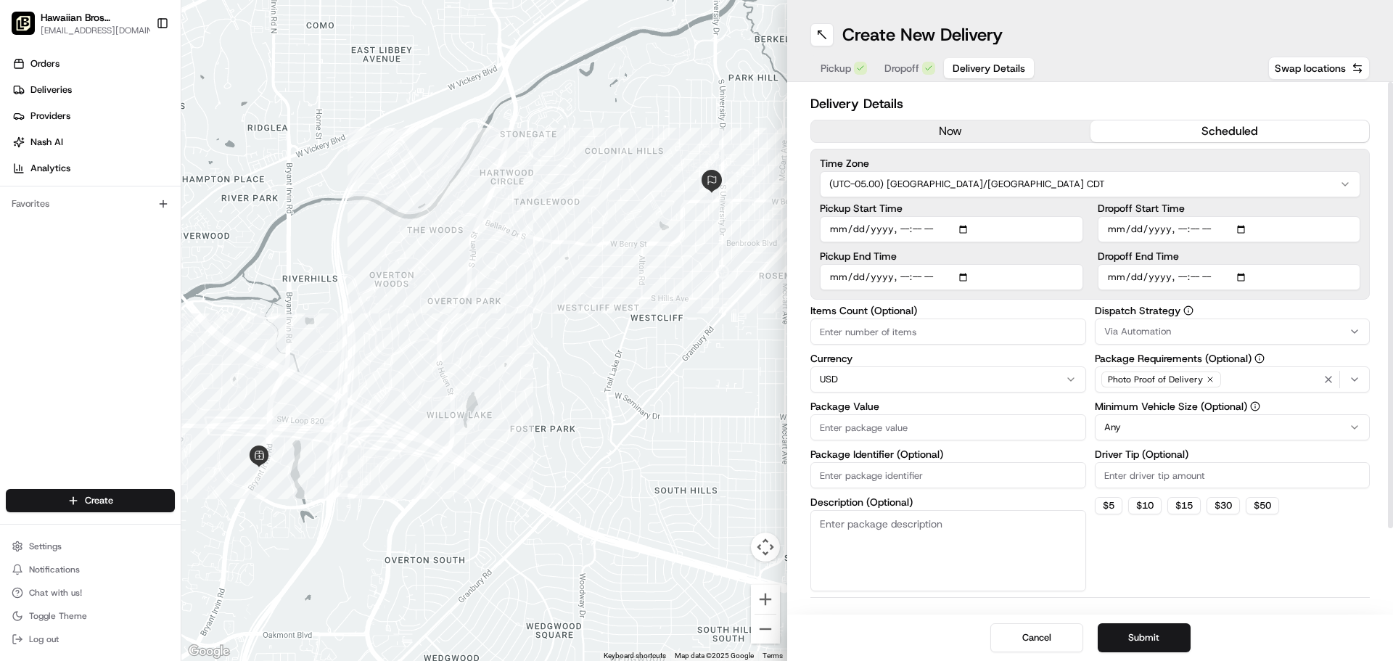
click at [967, 273] on input "Pickup End Time" at bounding box center [951, 277] width 263 height 26
click at [1028, 251] on label "Pickup End Time" at bounding box center [951, 256] width 263 height 10
click at [1028, 264] on input "Pickup End Time" at bounding box center [951, 277] width 263 height 26
click at [962, 274] on input "Pickup End Time" at bounding box center [951, 277] width 263 height 26
type input "[DATE]T11:15"
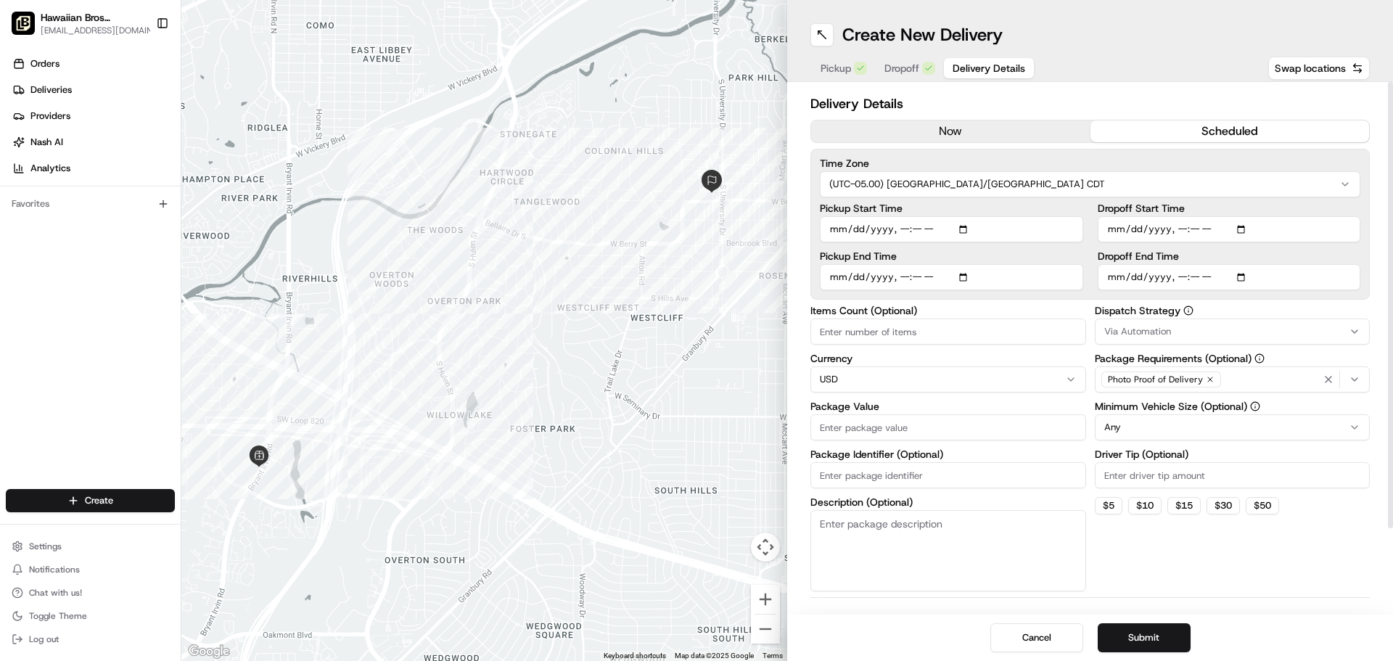
click at [1028, 258] on label "Pickup End Time" at bounding box center [951, 256] width 263 height 10
click at [1028, 264] on input "Pickup End Time" at bounding box center [951, 277] width 263 height 26
click at [1026, 252] on label "Pickup End Time" at bounding box center [951, 256] width 263 height 10
click at [1026, 264] on input "Pickup End Time" at bounding box center [951, 277] width 263 height 26
click at [958, 419] on input "Package Value" at bounding box center [948, 427] width 276 height 26
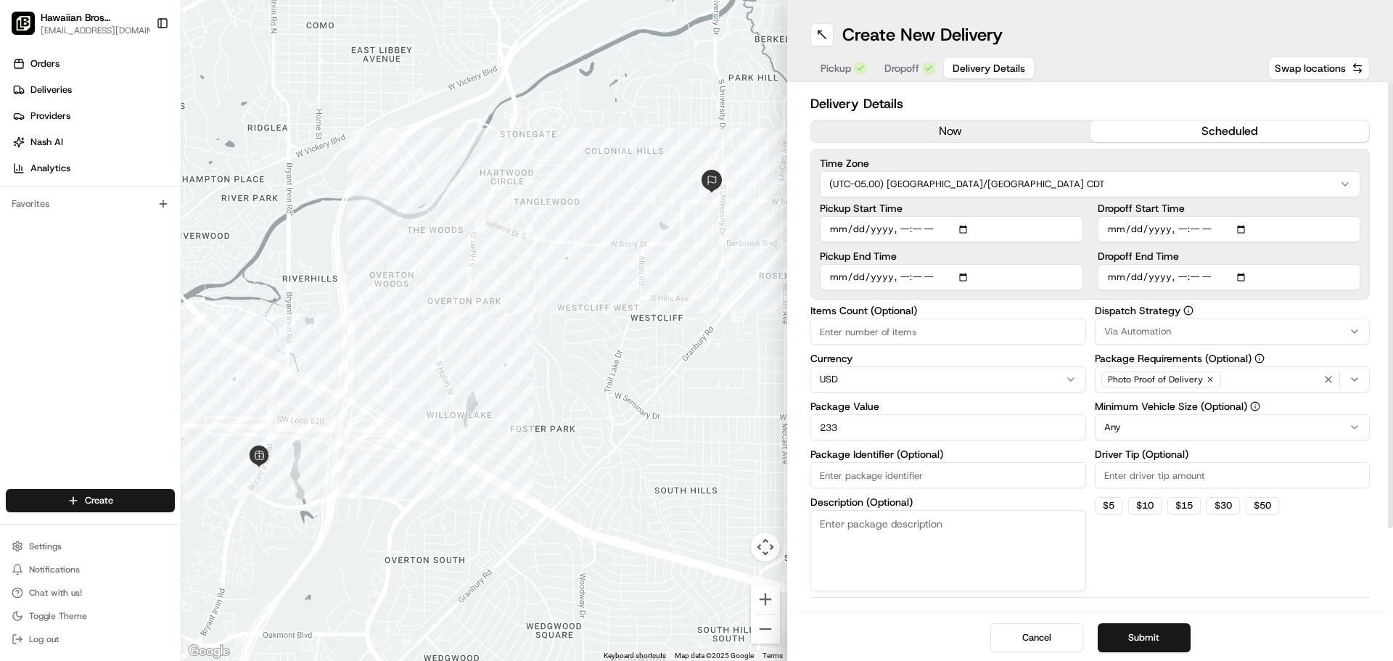
type input "233"
click at [1009, 480] on input "Package Identifier (Optional)" at bounding box center [948, 475] width 276 height 26
click at [967, 548] on textarea "Description (Optional)" at bounding box center [948, 550] width 276 height 81
type textarea "Catering Order Group Meal for 15"
click at [1200, 479] on input "Driver Tip (Optional)" at bounding box center [1232, 475] width 276 height 26
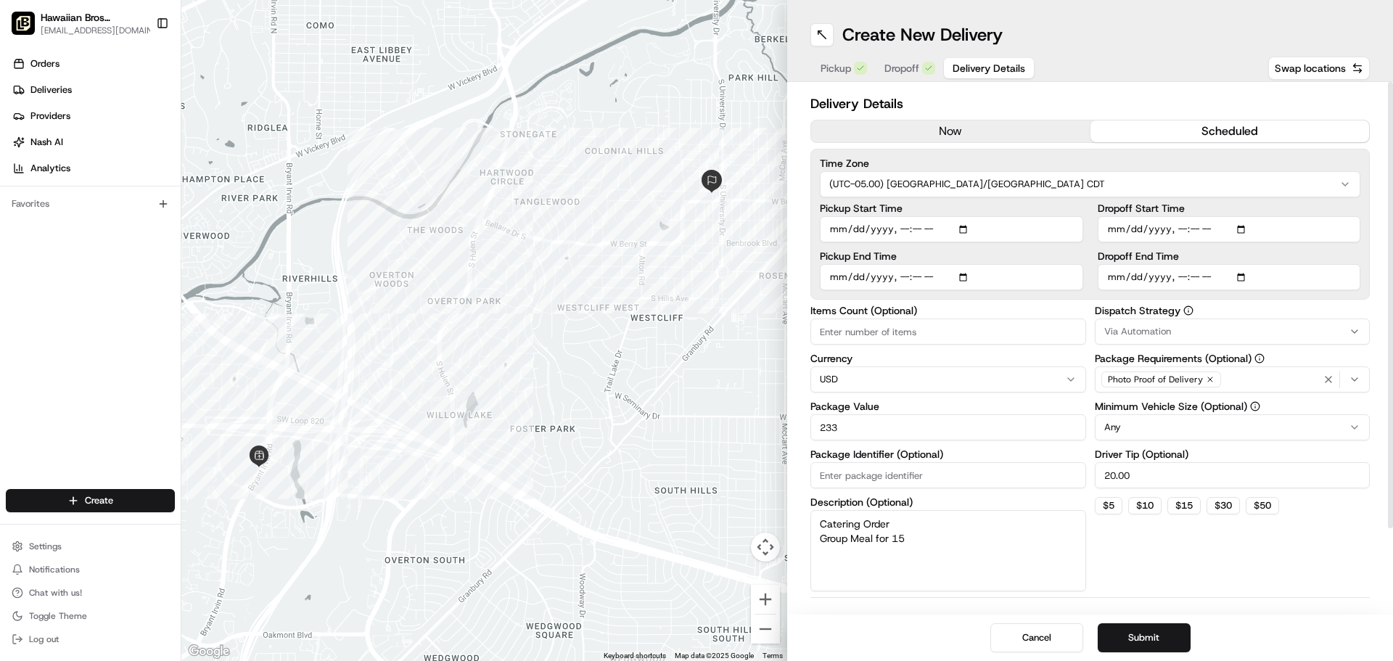
type input "20.00"
click at [1200, 553] on div "Dispatch Strategy Via Automation Package Requirements (Optional) Photo Proof of…" at bounding box center [1232, 448] width 276 height 286
click at [1319, 306] on label "Dispatch Strategy" at bounding box center [1232, 310] width 276 height 10
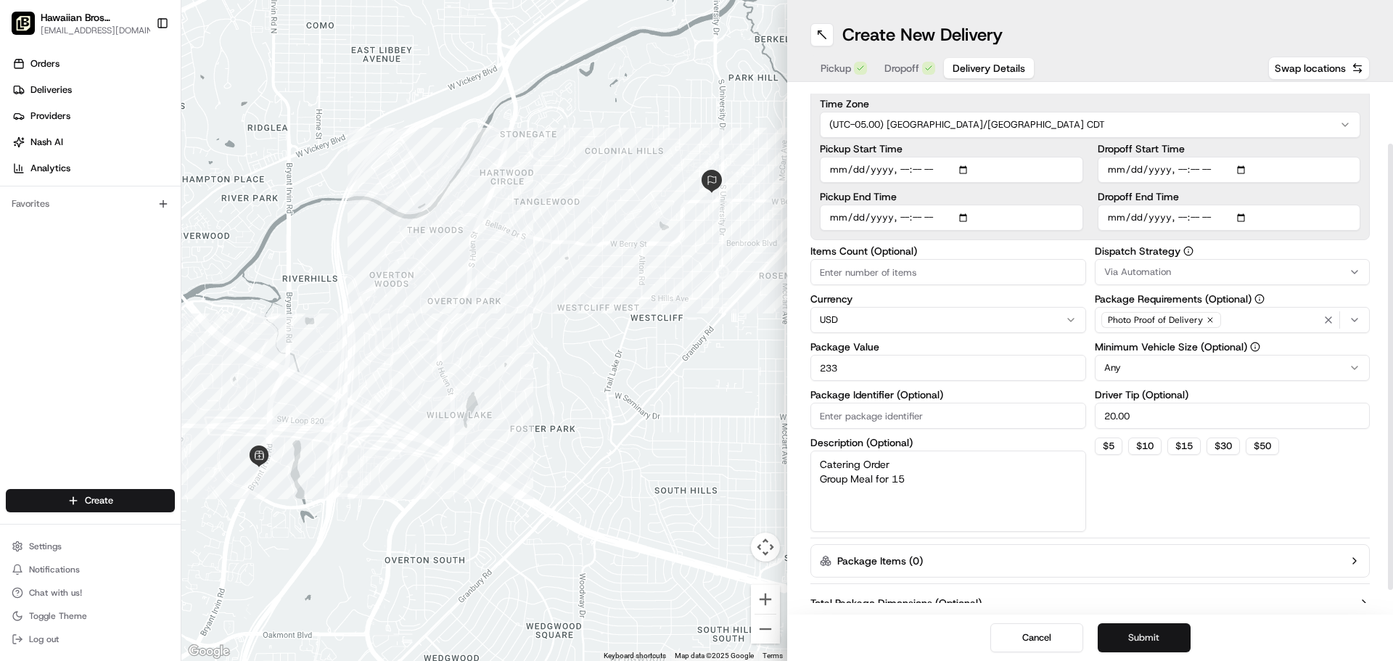
scroll to position [73, 0]
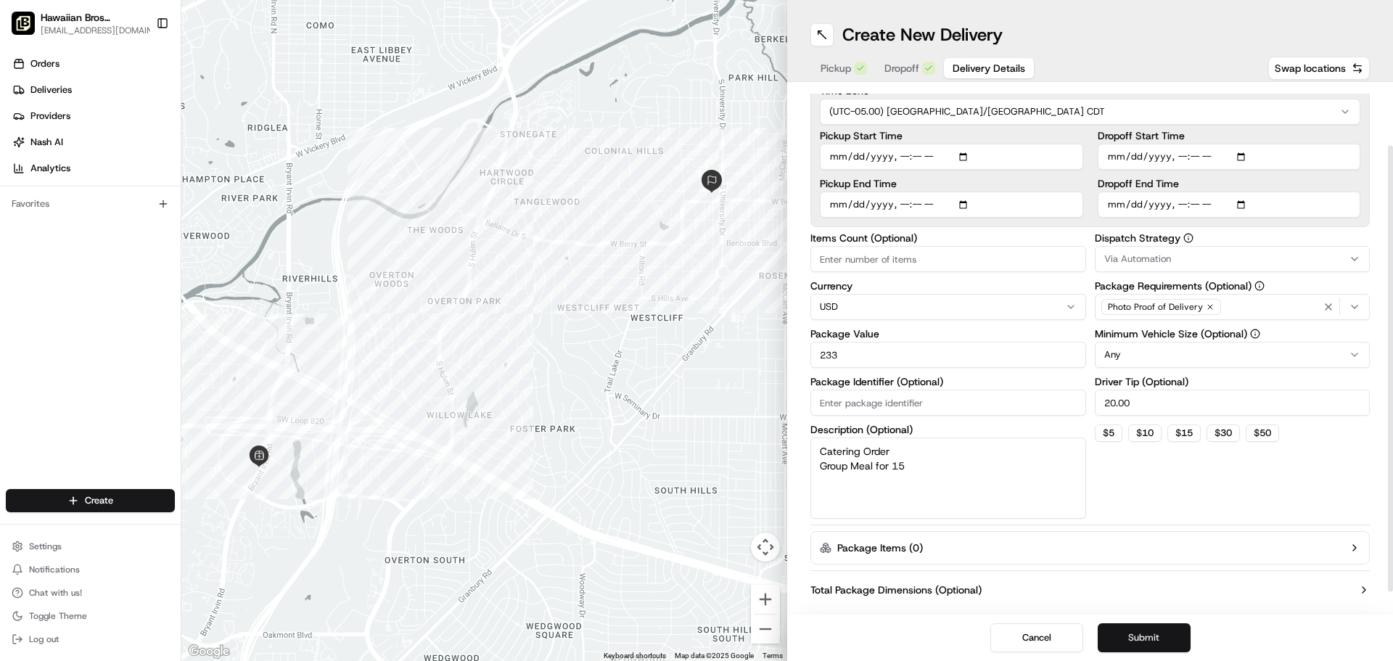
click at [1139, 623] on button "Submit" at bounding box center [1143, 637] width 93 height 29
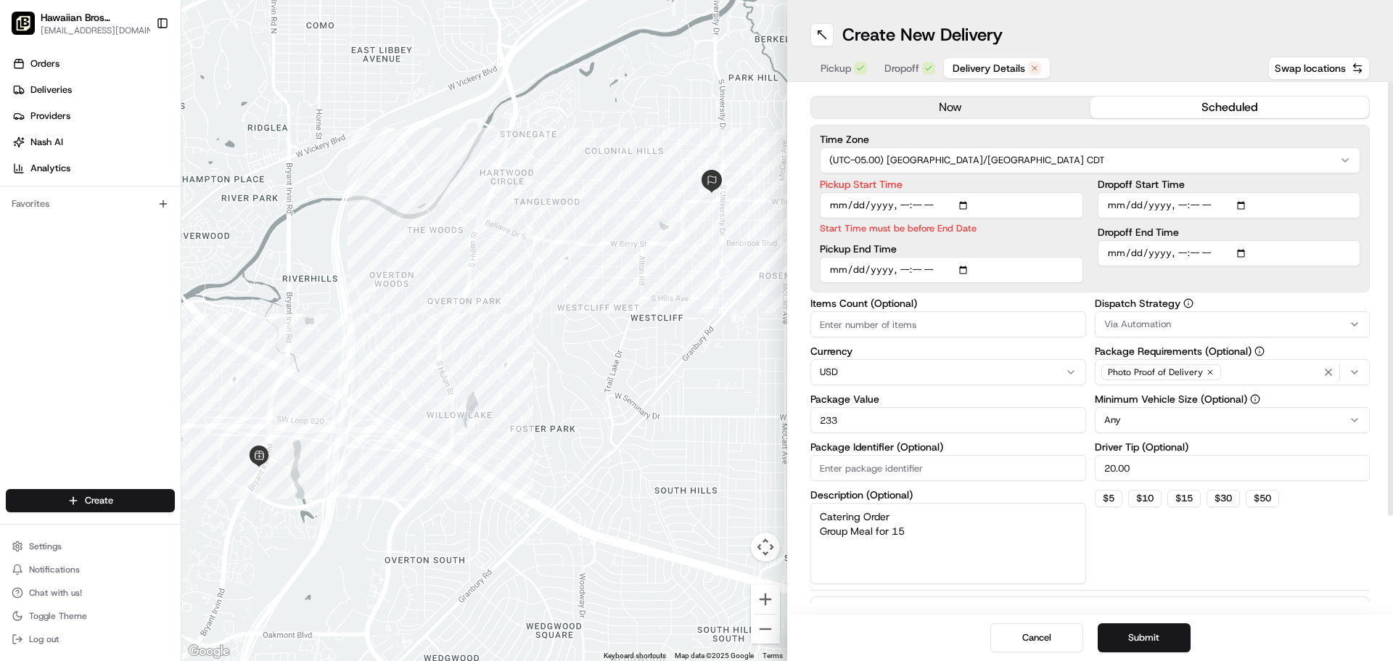
scroll to position [0, 0]
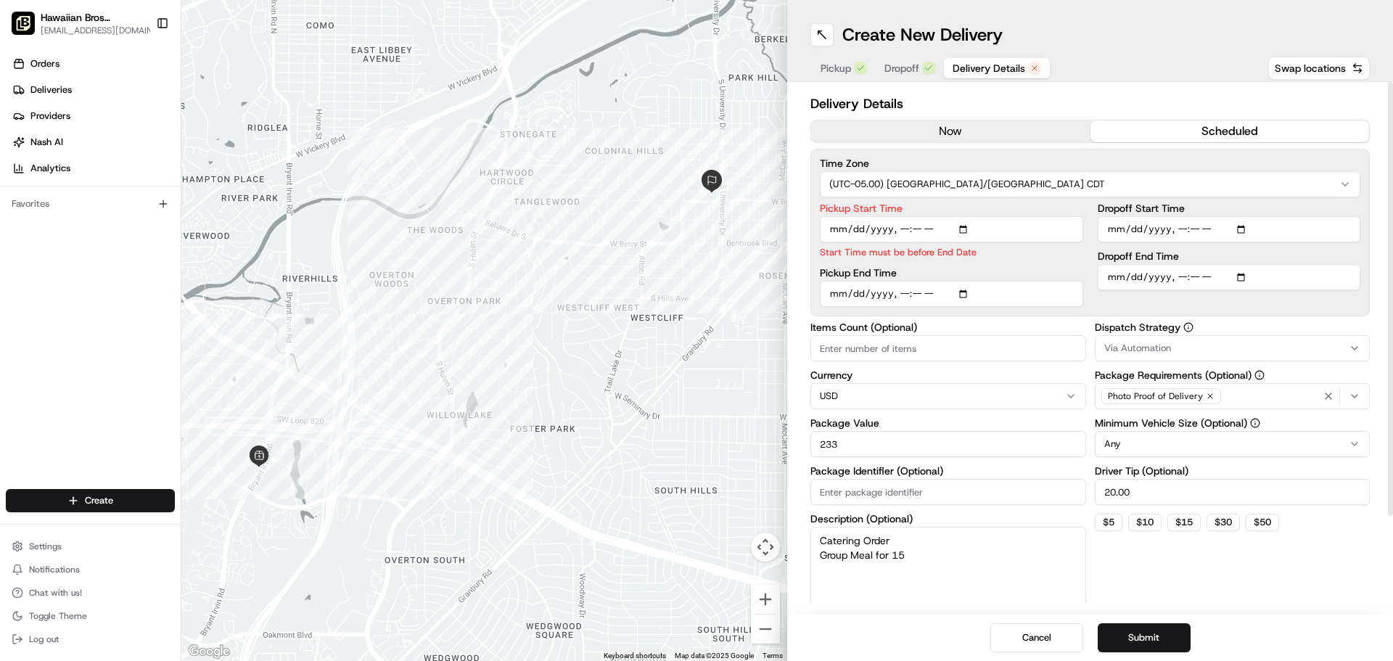
click at [959, 231] on input "Pickup Start Time" at bounding box center [951, 229] width 263 height 26
click at [939, 228] on input "Pickup Start Time" at bounding box center [951, 229] width 263 height 26
click at [938, 228] on input "Pickup Start Time" at bounding box center [951, 229] width 263 height 26
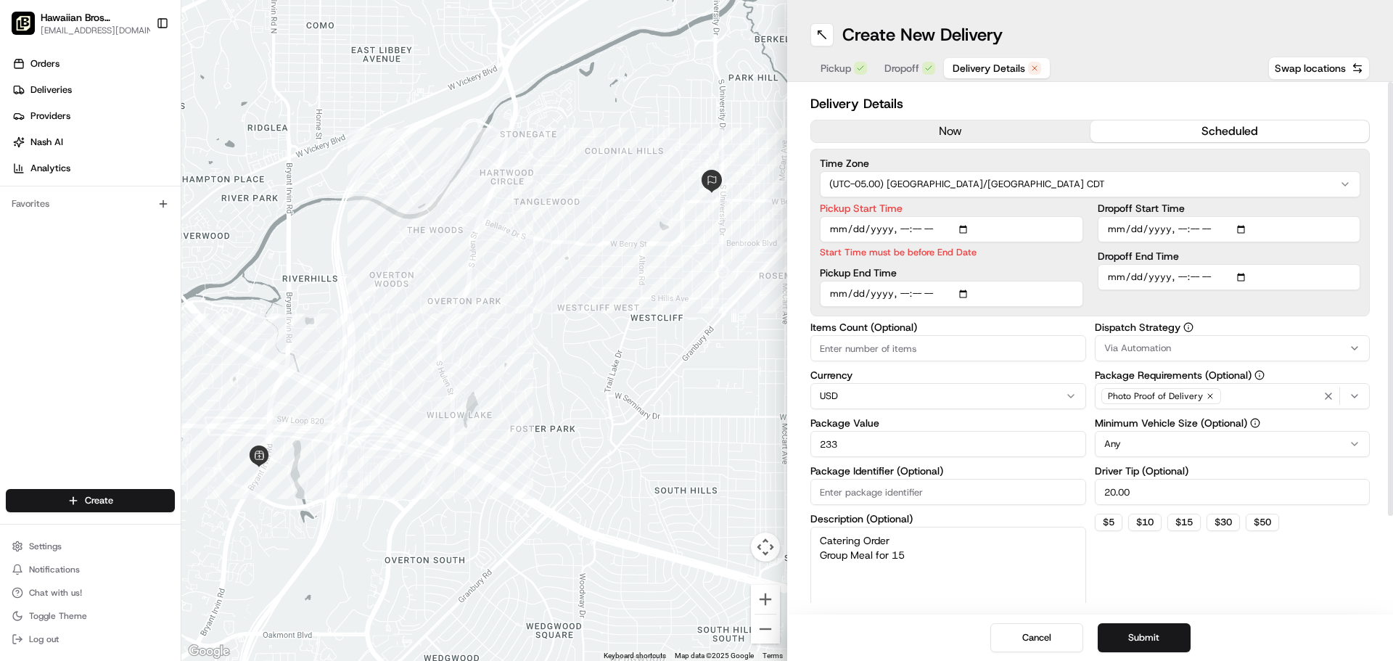
drag, startPoint x: 944, startPoint y: 226, endPoint x: 922, endPoint y: 225, distance: 22.5
click at [947, 225] on input "Pickup Start Time" at bounding box center [951, 229] width 263 height 26
click at [848, 233] on input "Pickup Start Time" at bounding box center [951, 229] width 263 height 26
click at [969, 227] on input "Pickup Start Time" at bounding box center [951, 229] width 263 height 26
click at [939, 229] on input "Pickup Start Time" at bounding box center [951, 229] width 263 height 26
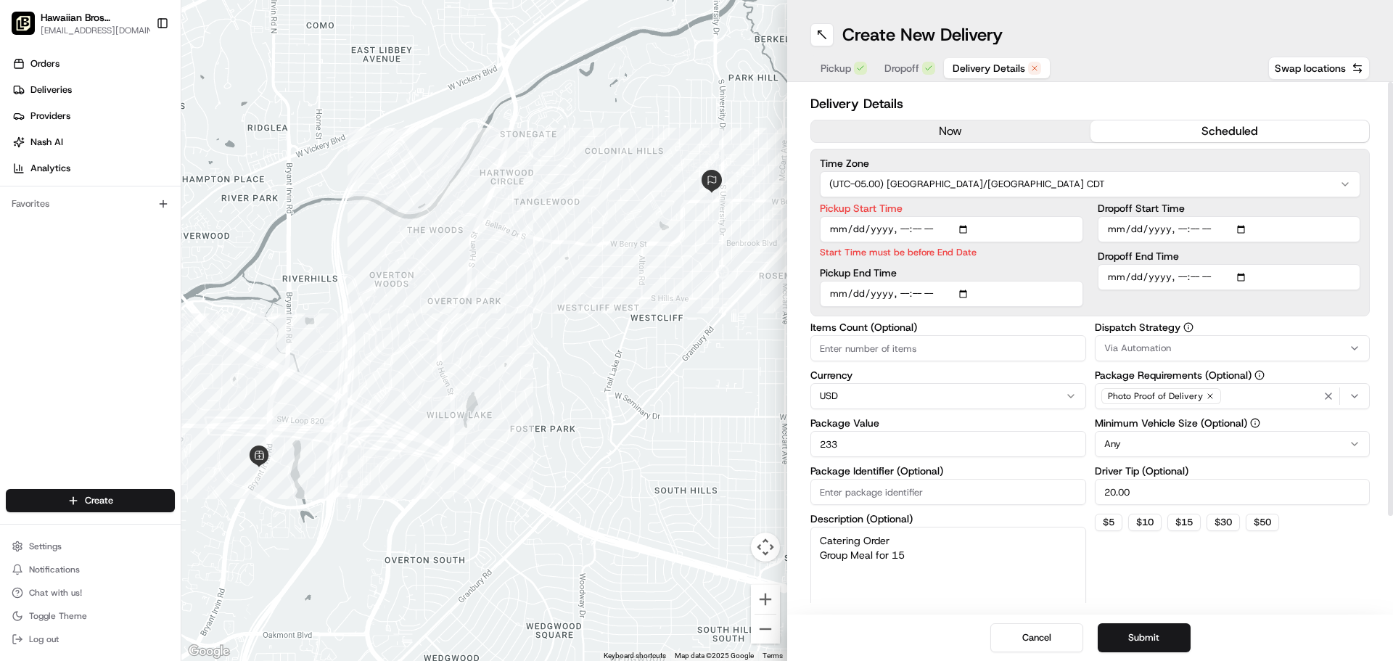
drag, startPoint x: 939, startPoint y: 229, endPoint x: 804, endPoint y: 229, distance: 134.9
click at [804, 229] on div "Delivery Details now scheduled Time Zone (UTC-05.00) America/Chicago CDT Pickup…" at bounding box center [1090, 348] width 606 height 532
click at [834, 228] on input "Pickup Start Time" at bounding box center [951, 229] width 263 height 26
click at [880, 229] on input "Pickup Start Time" at bounding box center [951, 229] width 263 height 26
click at [854, 230] on input "Pickup Start Time" at bounding box center [951, 229] width 263 height 26
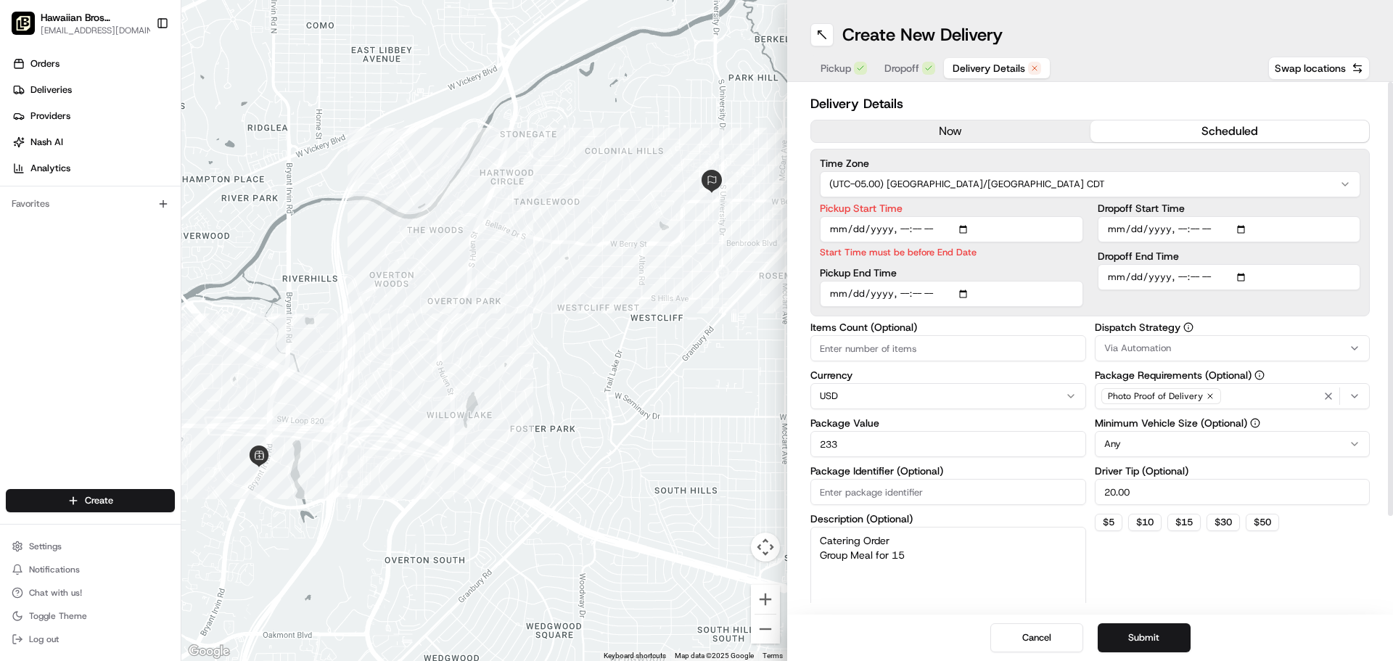
click at [934, 230] on input "Pickup Start Time" at bounding box center [951, 229] width 263 height 26
click at [906, 231] on input "Pickup Start Time" at bounding box center [951, 229] width 263 height 26
click at [910, 231] on input "Pickup Start Time" at bounding box center [951, 229] width 263 height 26
click at [1028, 271] on div "Pickup End Time" at bounding box center [951, 287] width 263 height 39
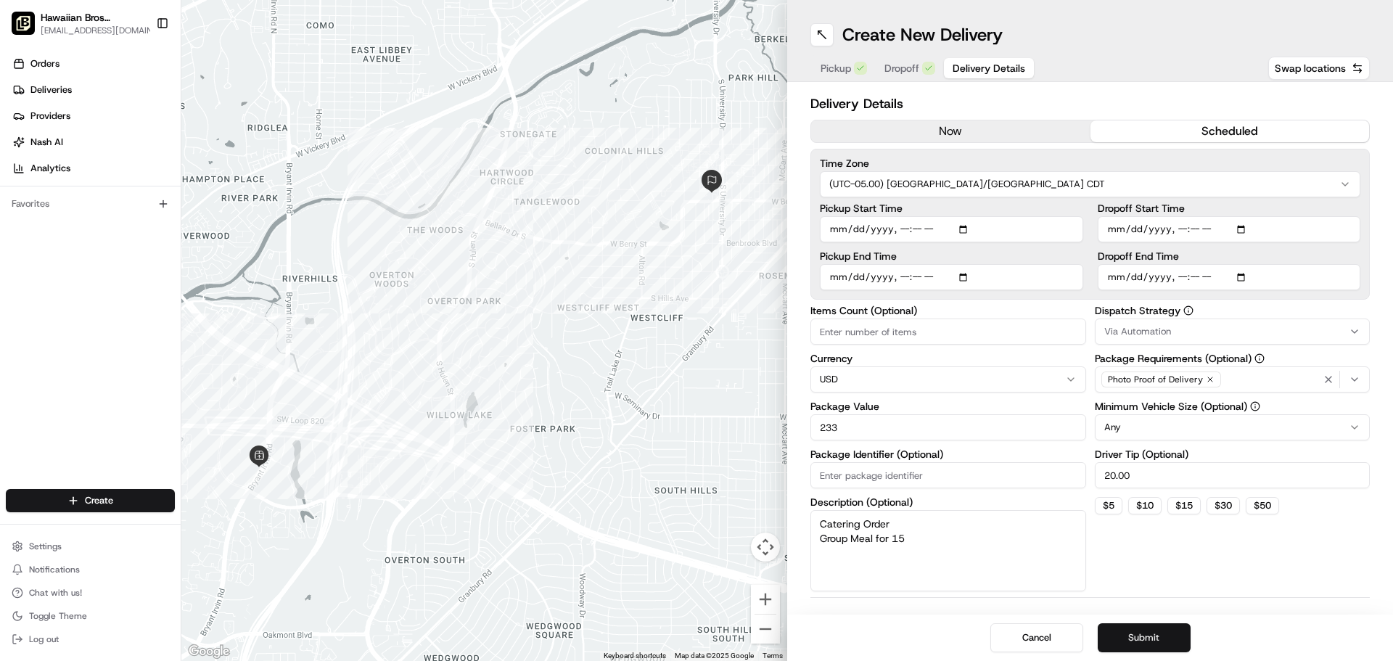
click at [1146, 643] on button "Submit" at bounding box center [1143, 637] width 93 height 29
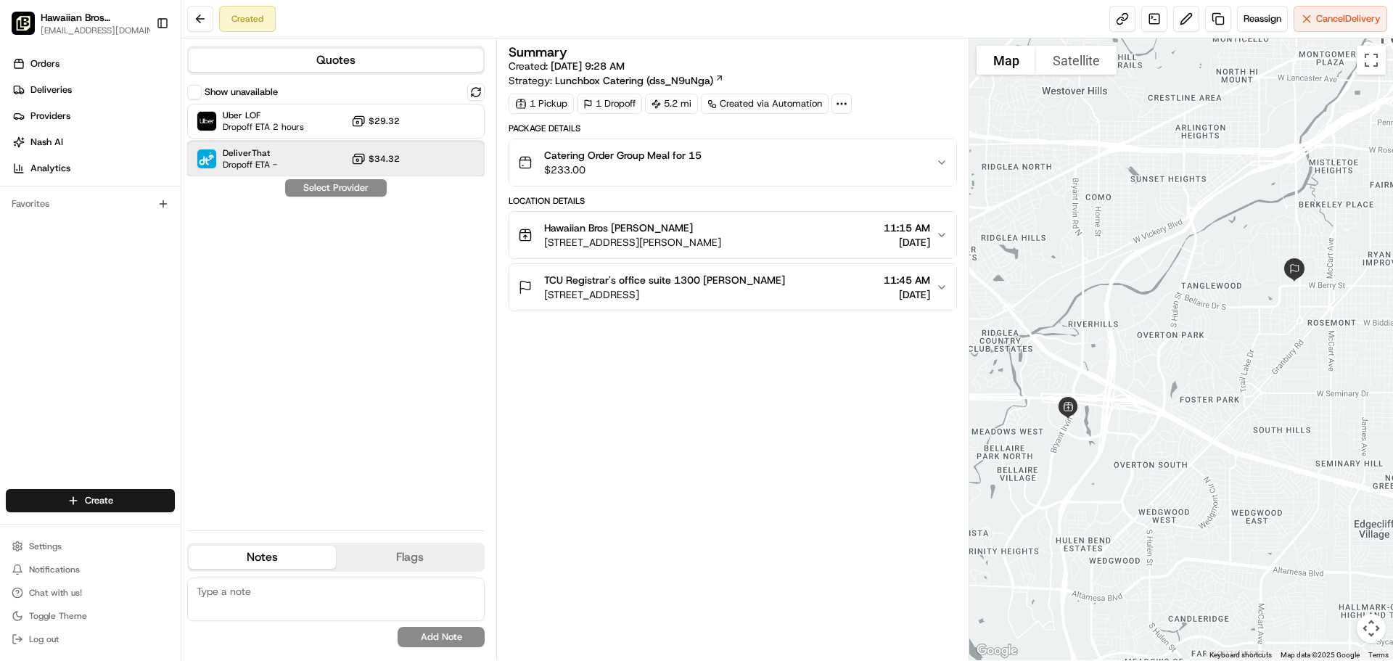
click at [416, 149] on div "DeliverThat Dropoff ETA - $34.32" at bounding box center [335, 158] width 297 height 35
click at [328, 192] on button "Assign Provider" at bounding box center [335, 187] width 103 height 17
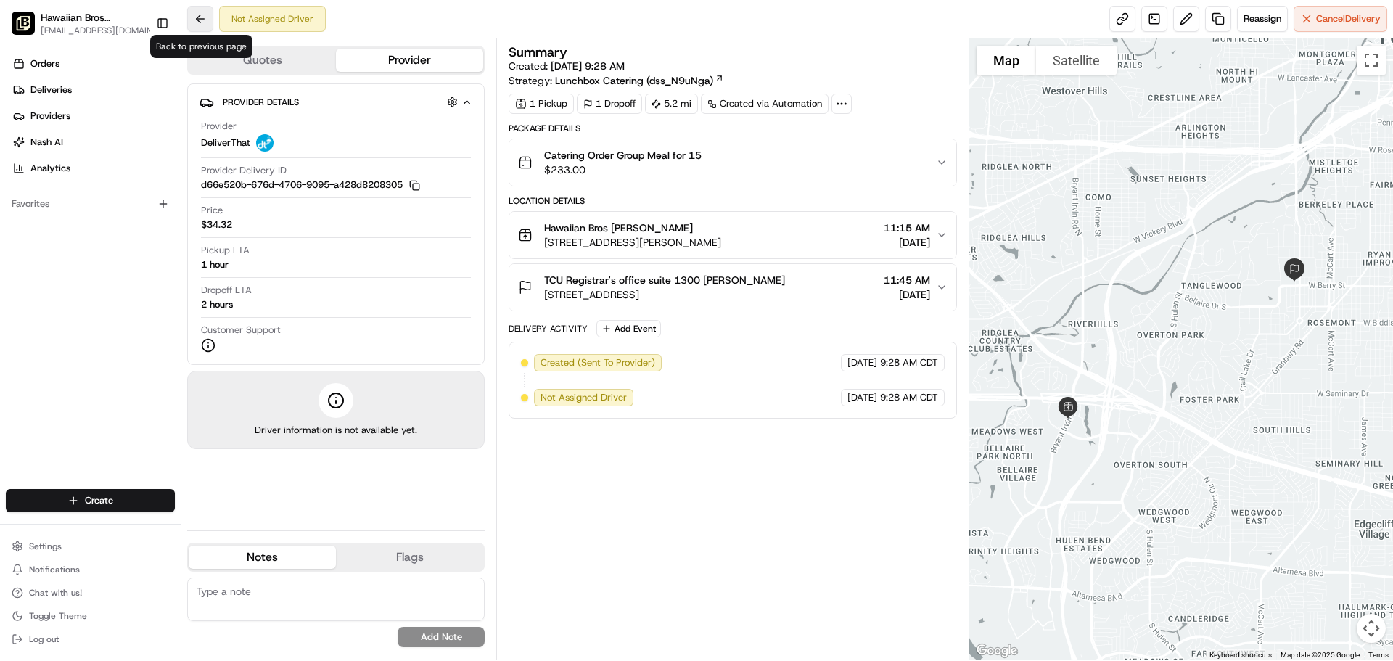
click at [199, 24] on button at bounding box center [200, 19] width 26 height 26
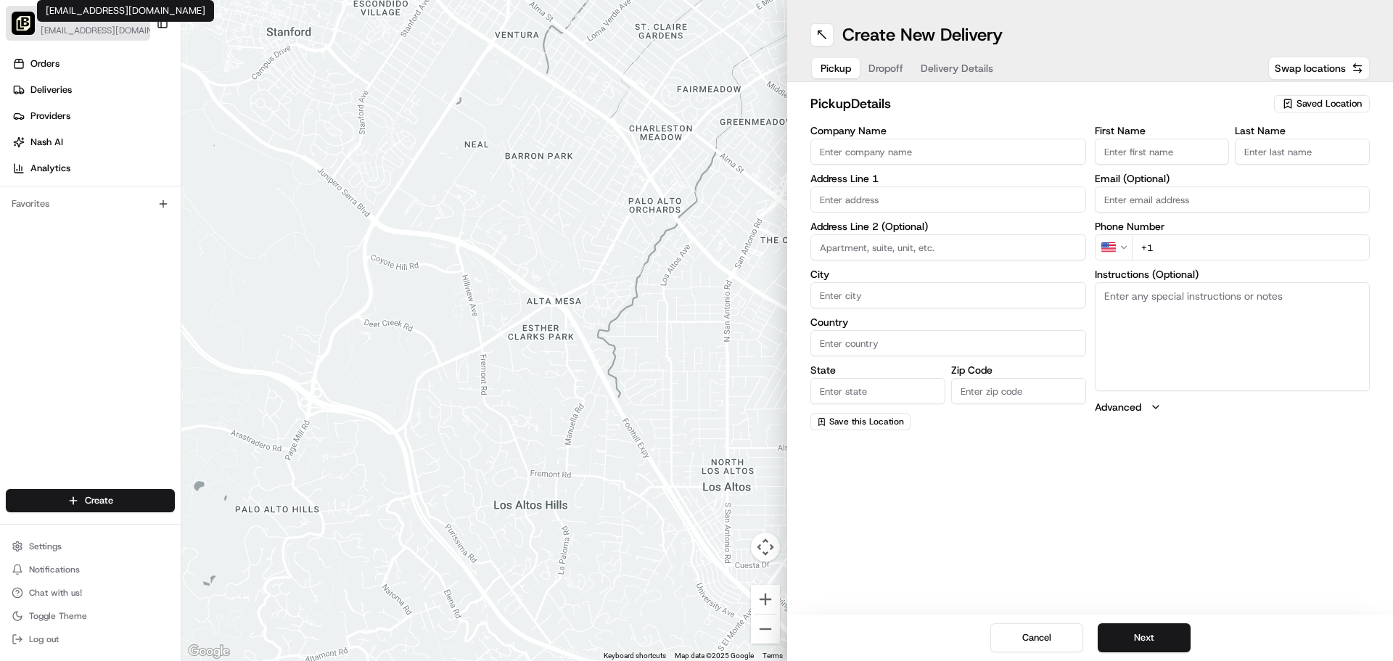
click at [69, 28] on span "[EMAIL_ADDRESS][DOMAIN_NAME]" at bounding box center [101, 31] width 120 height 12
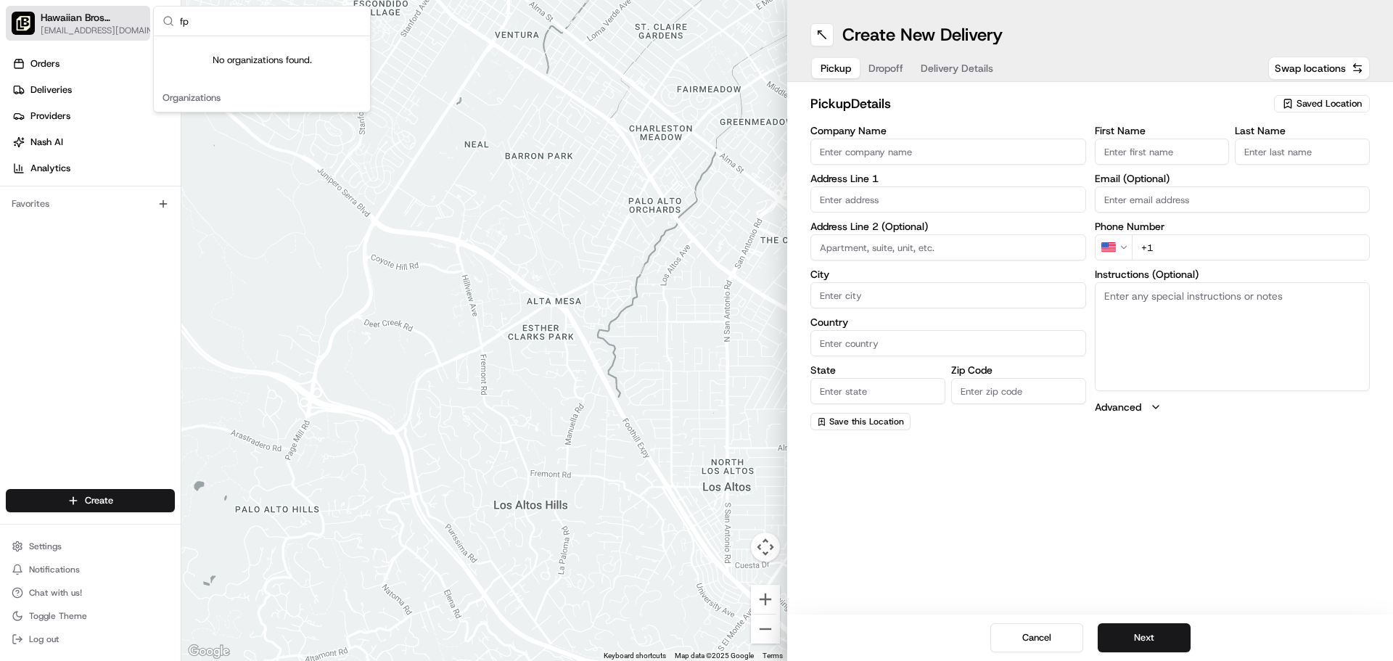
type input "f"
type input "h"
type input "0"
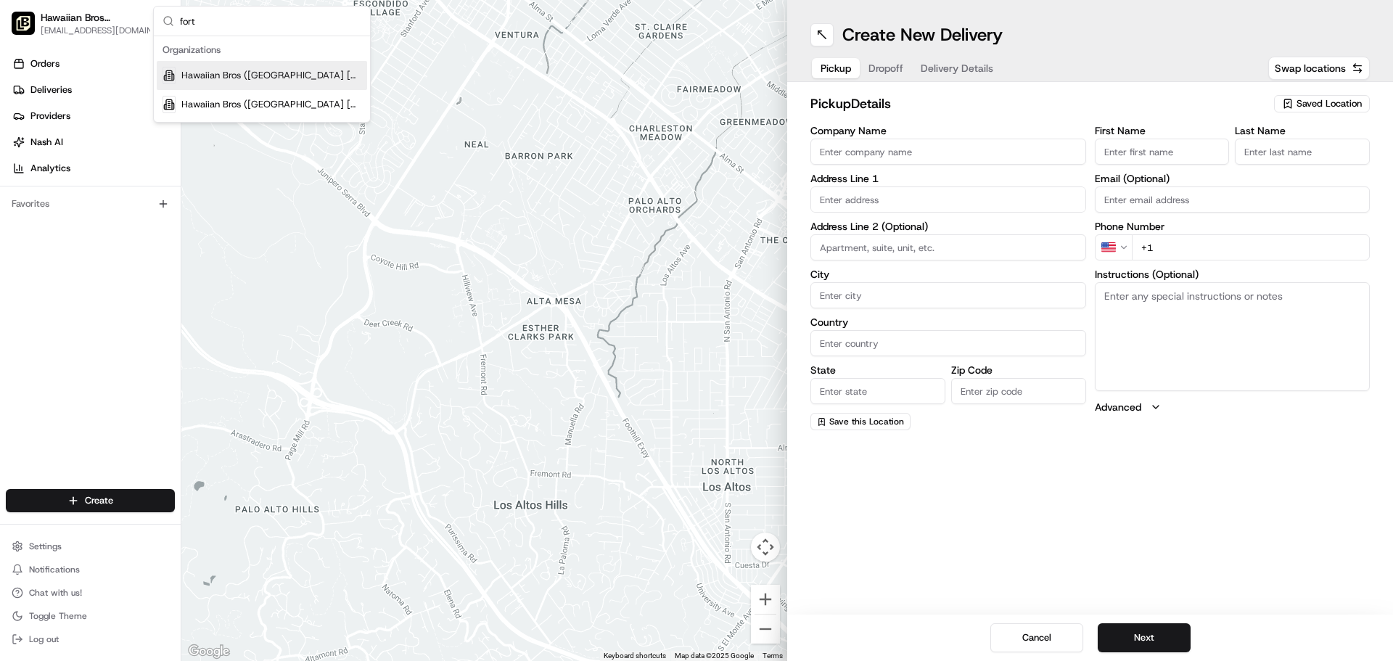
type input "fort"
click at [237, 75] on span "Hawaiian Bros ([GEOGRAPHIC_DATA] [GEOGRAPHIC_DATA] [PERSON_NAME])" at bounding box center [271, 75] width 180 height 13
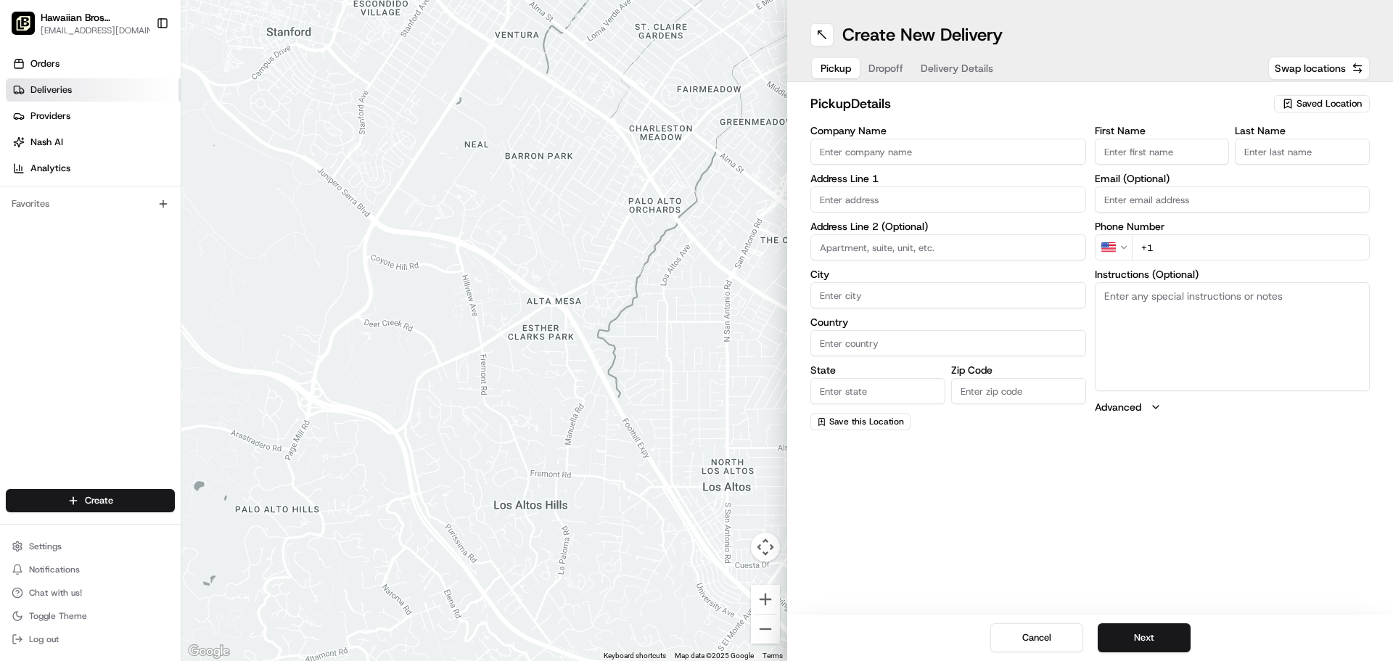
click at [117, 99] on link "Deliveries" at bounding box center [93, 89] width 175 height 23
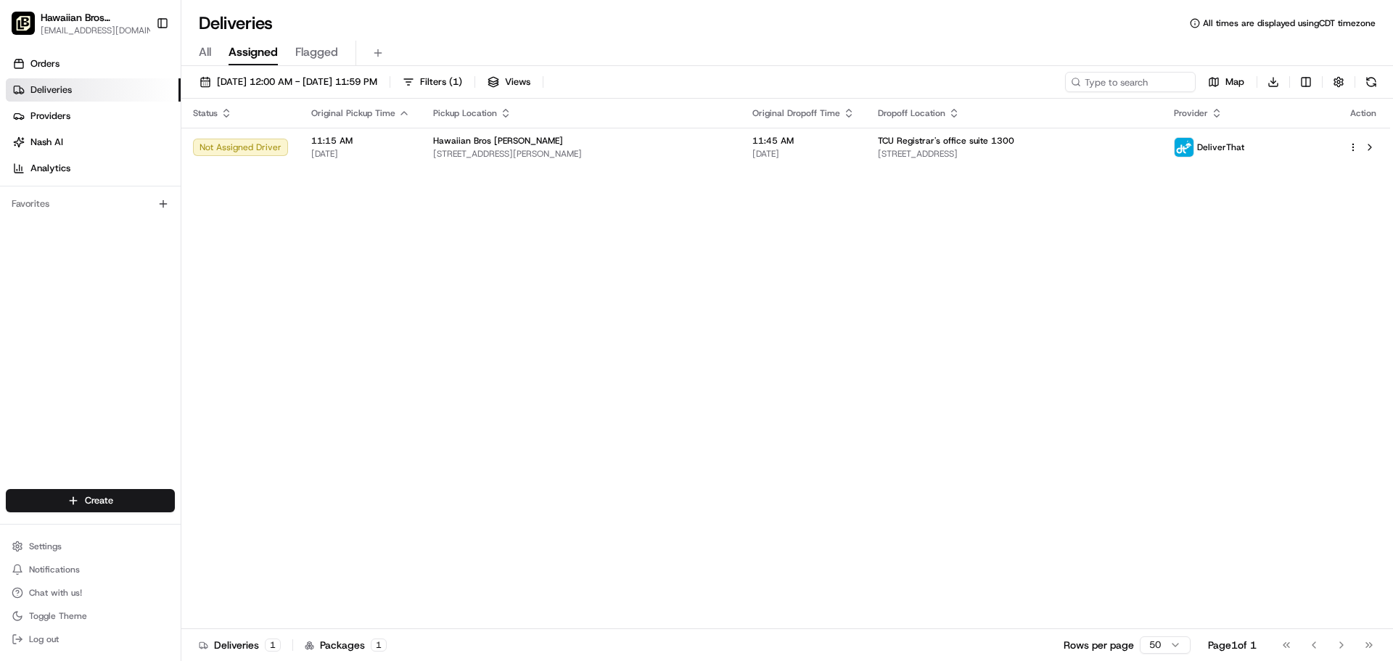
click at [582, 214] on div "Status Original Pickup Time Pickup Location Original Dropoff Time Dropoff Locat…" at bounding box center [785, 364] width 1208 height 530
click at [88, 25] on span "[EMAIL_ADDRESS][DOMAIN_NAME]" at bounding box center [101, 31] width 120 height 12
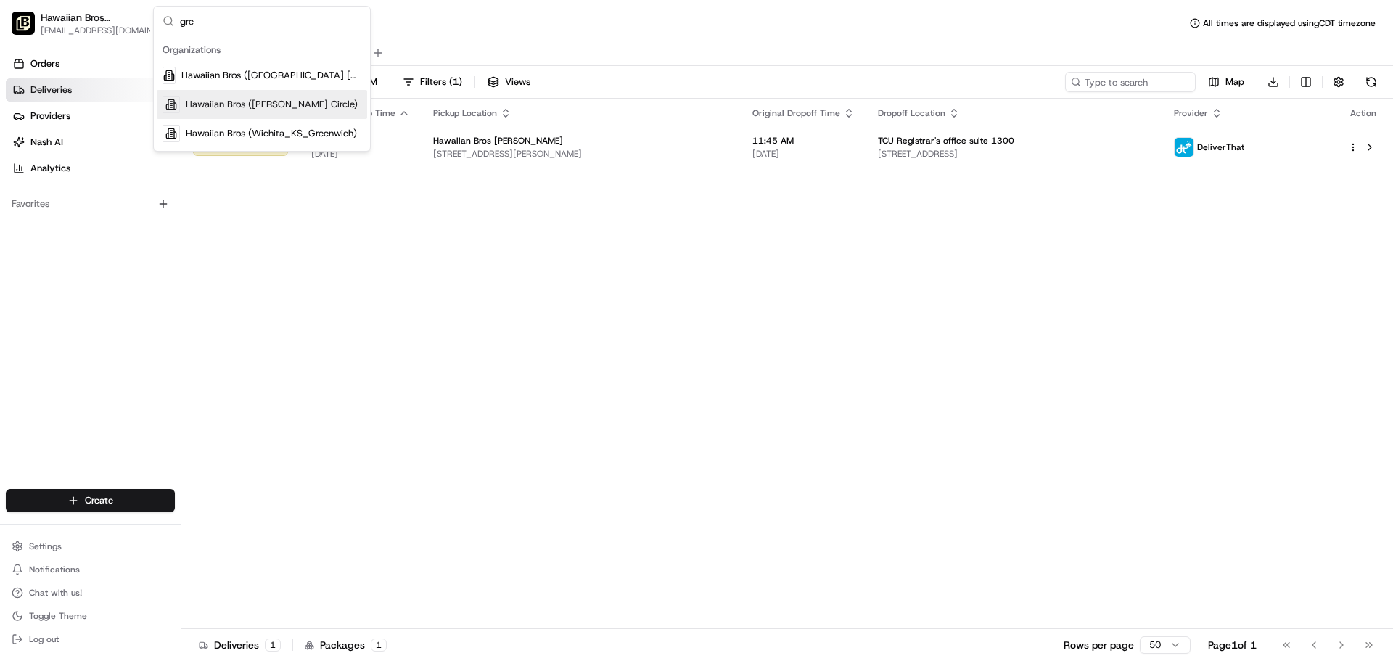
type input "gre"
click at [212, 104] on span "Hawaiian Bros ([PERSON_NAME] Circle)" at bounding box center [272, 104] width 172 height 13
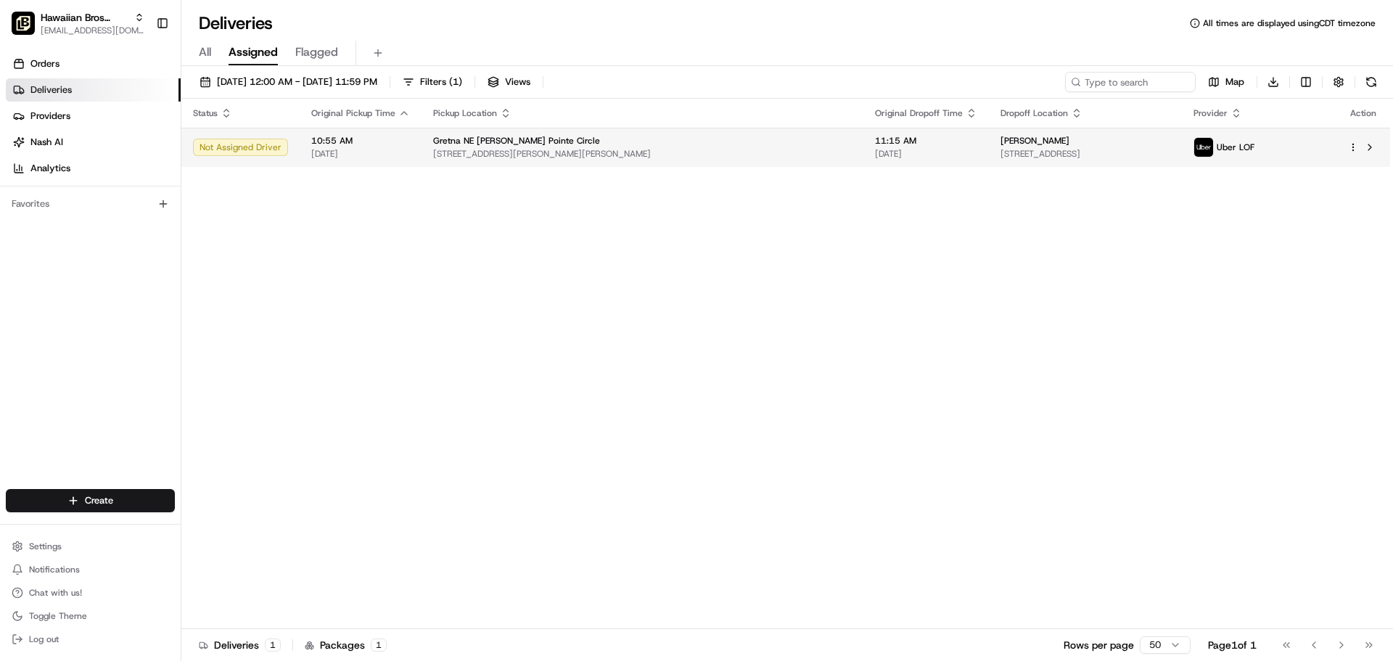
click at [362, 155] on span "[DATE]" at bounding box center [360, 154] width 99 height 12
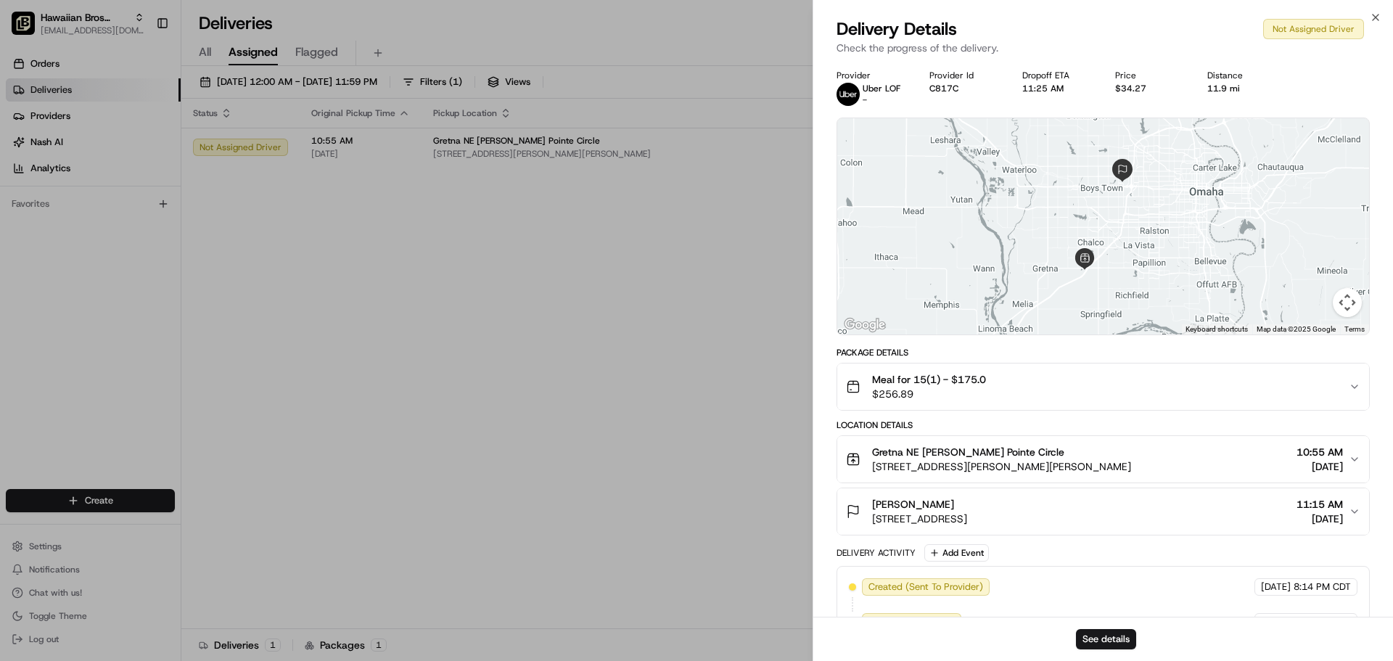
scroll to position [35, 0]
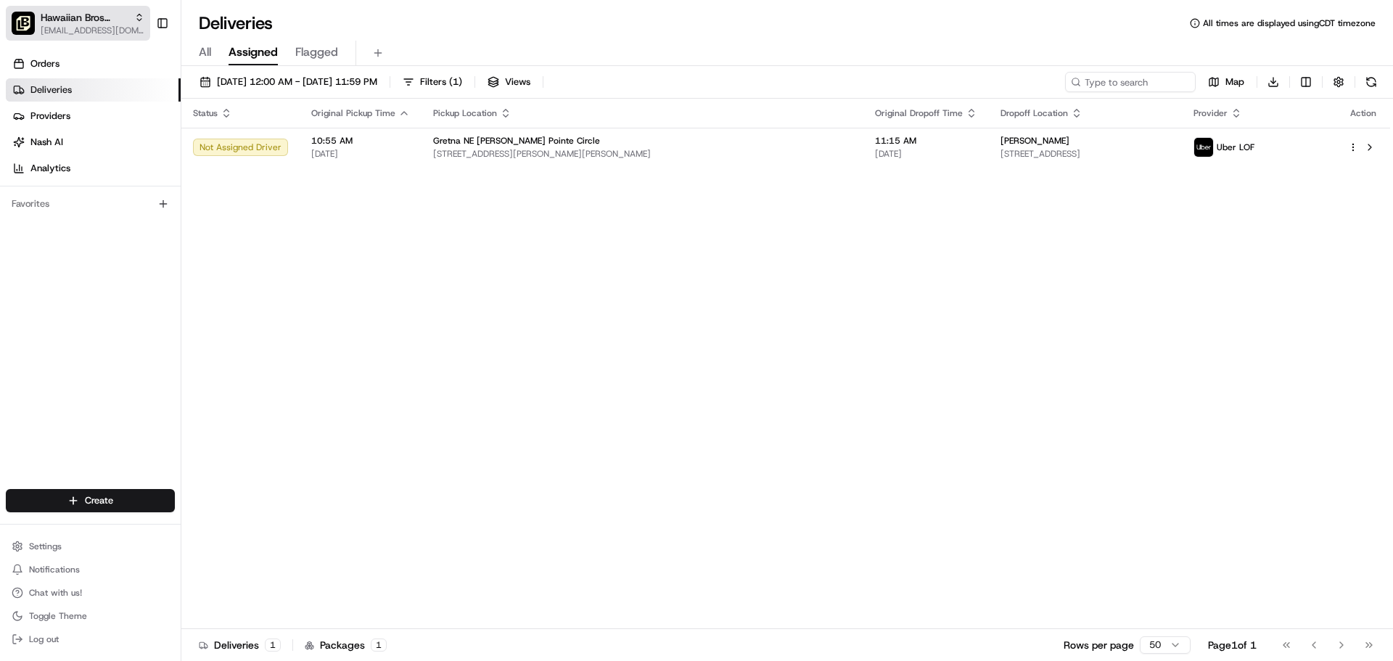
click at [88, 33] on span "[EMAIL_ADDRESS][DOMAIN_NAME]" at bounding box center [93, 31] width 104 height 12
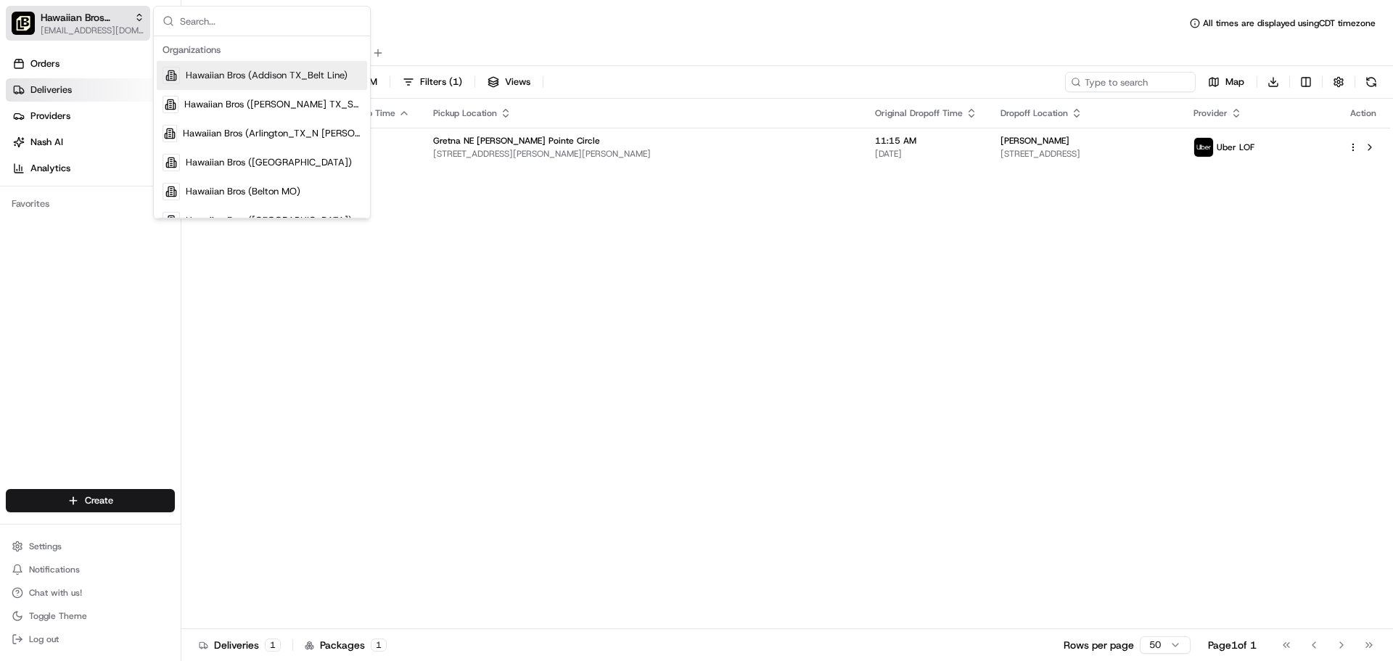
type input "a"
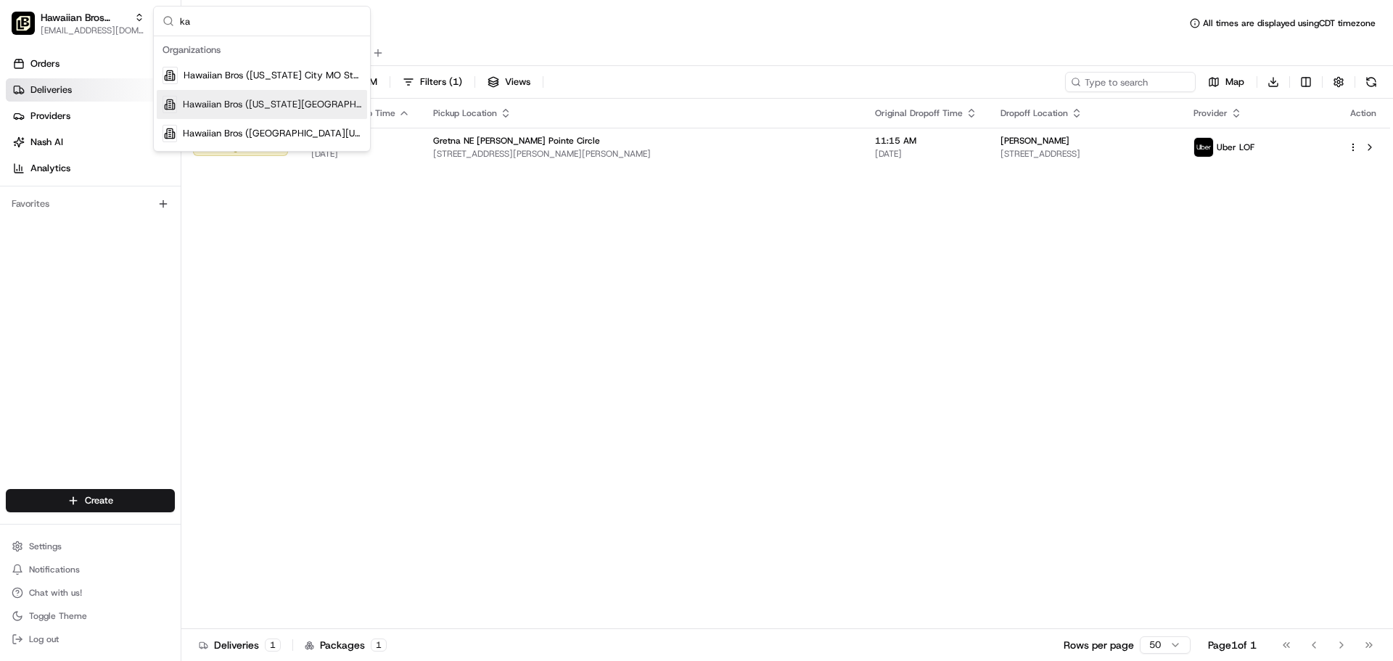
type input "ka"
click at [210, 105] on span "Hawaiian Bros ([US_STATE][GEOGRAPHIC_DATA])" at bounding box center [272, 104] width 178 height 13
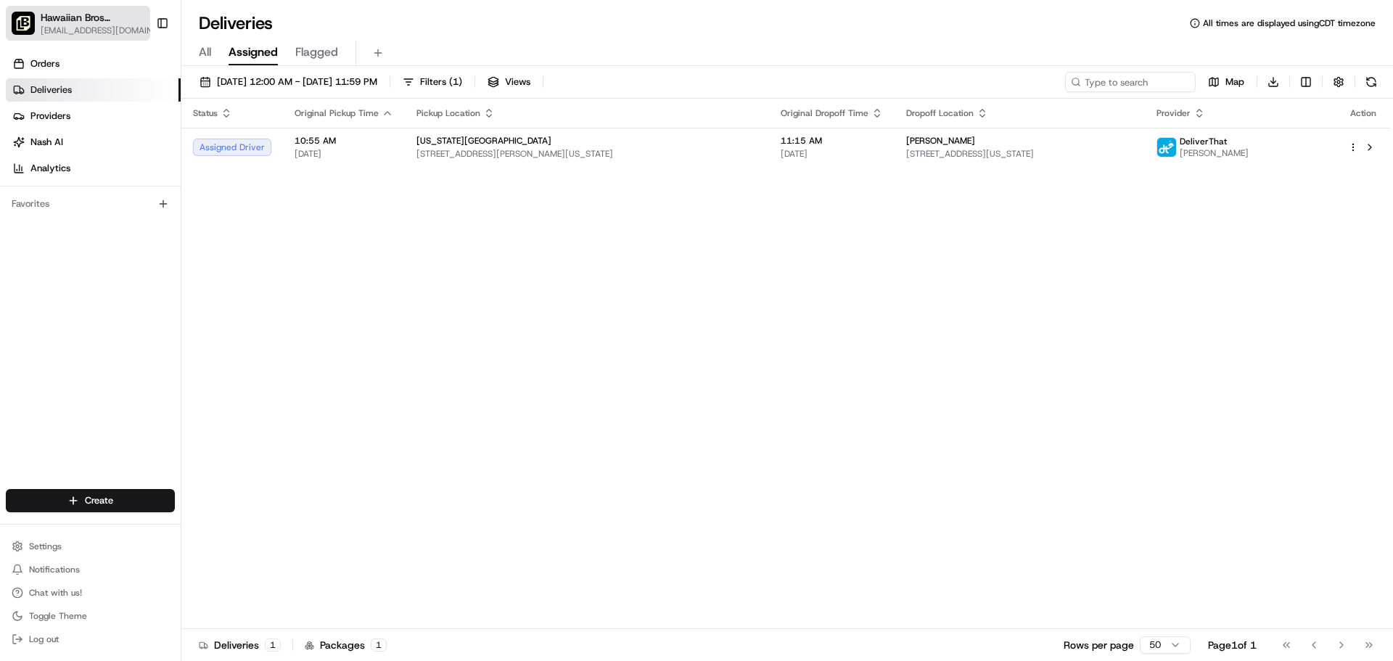
click at [86, 36] on button "Hawaiian Bros ([US_STATE][GEOGRAPHIC_DATA]) [EMAIL_ADDRESS][DOMAIN_NAME]" at bounding box center [78, 23] width 144 height 35
type input "0"
type input "o"
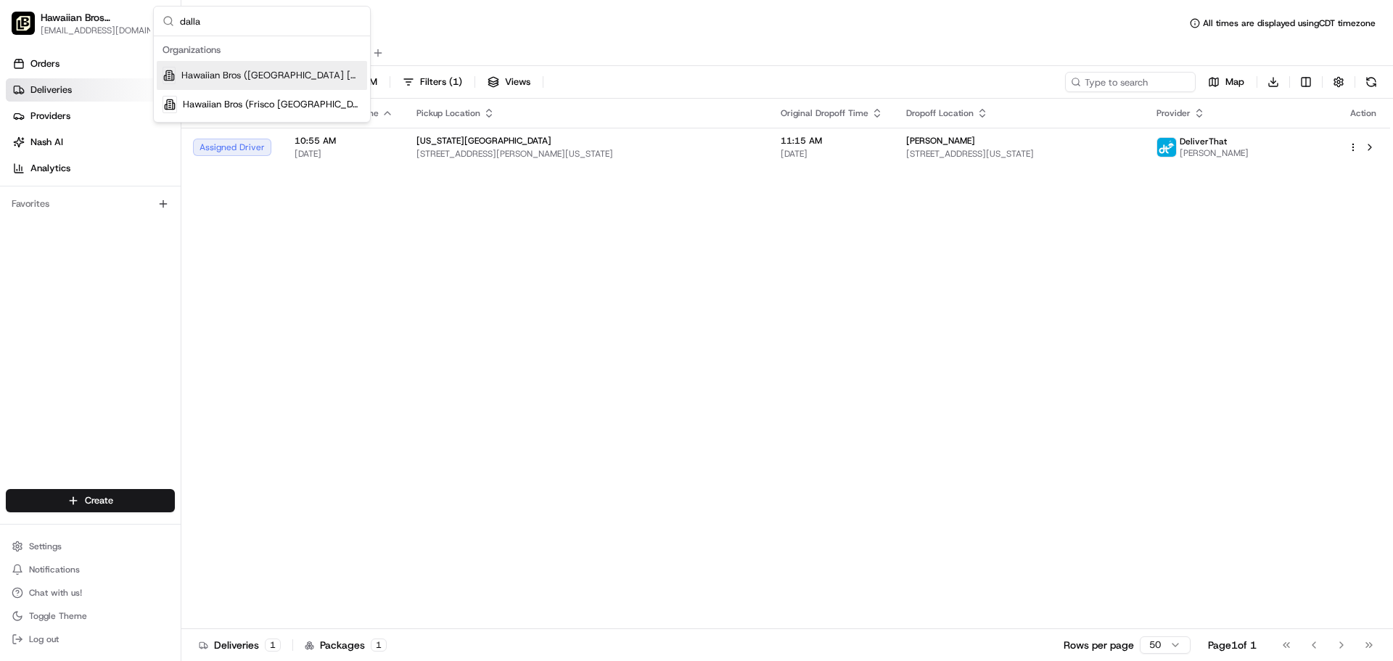
type input "dalla"
click at [198, 81] on span "Hawaiian Bros ([GEOGRAPHIC_DATA] [GEOGRAPHIC_DATA])" at bounding box center [271, 75] width 180 height 13
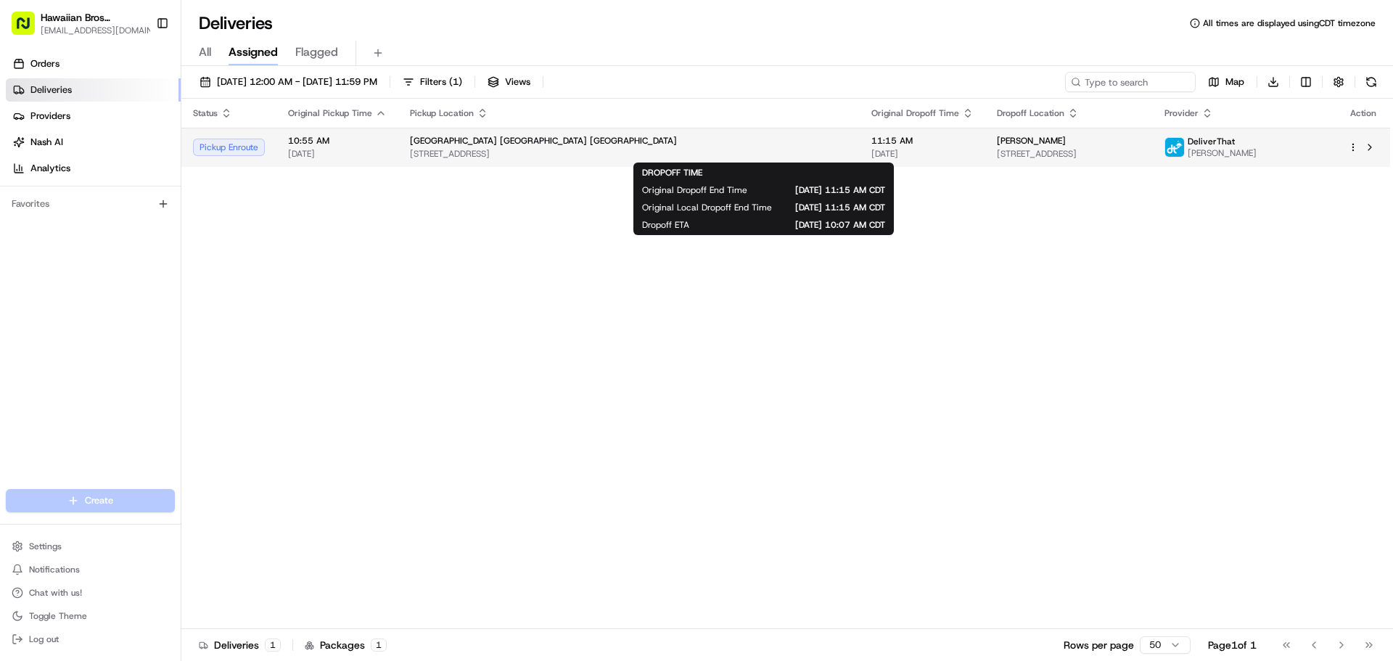
click at [871, 141] on span "11:15 AM" at bounding box center [922, 141] width 102 height 12
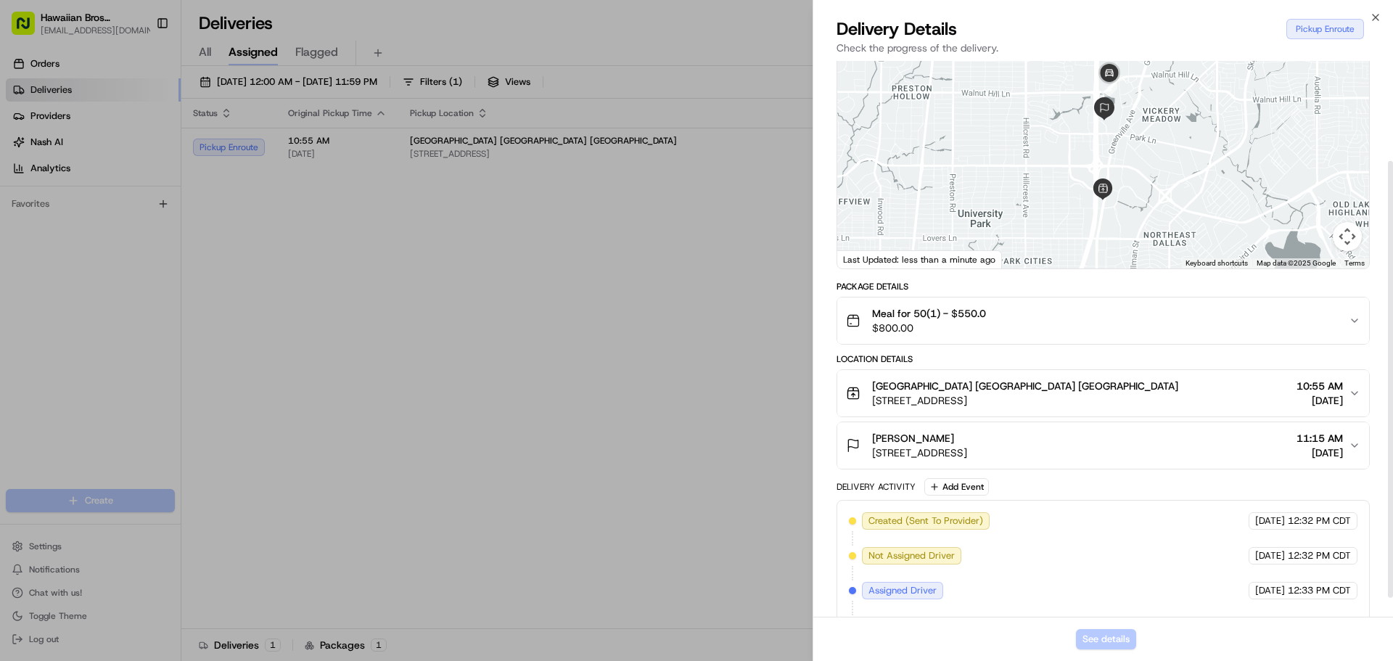
scroll to position [151, 0]
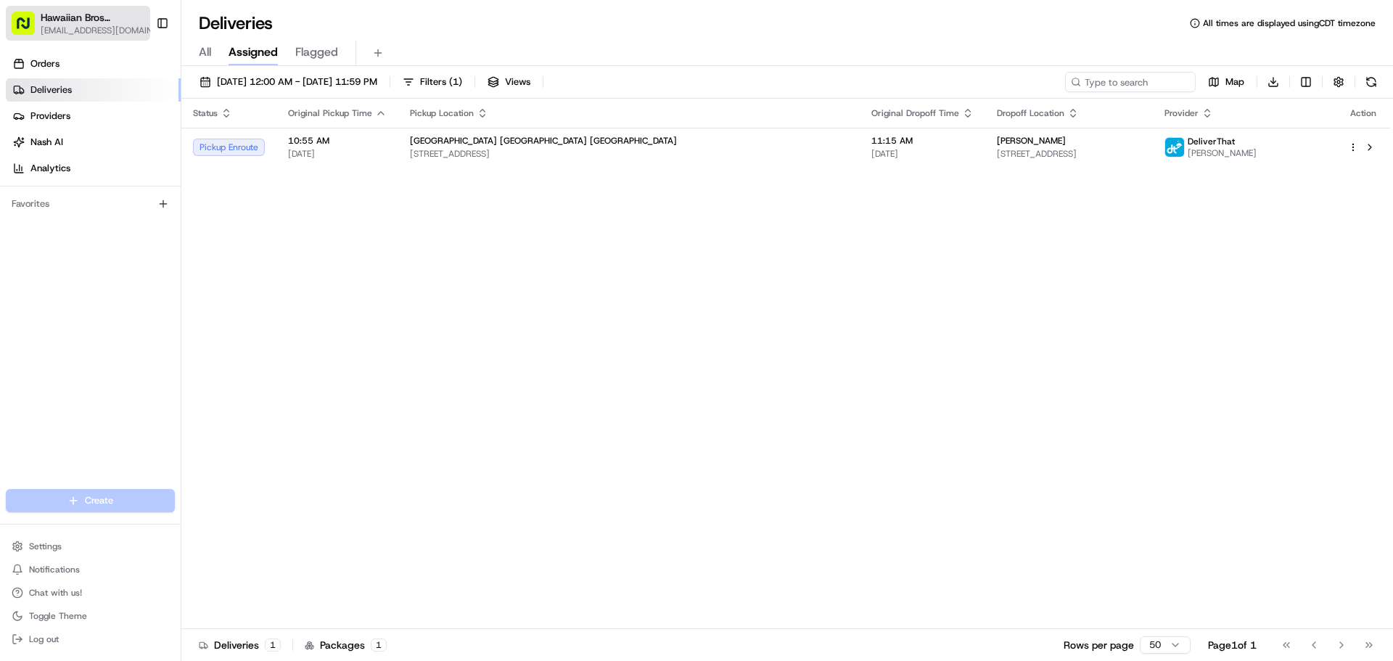
click at [77, 22] on span "Hawaiian Bros ([GEOGRAPHIC_DATA] [GEOGRAPHIC_DATA])" at bounding box center [93, 17] width 104 height 15
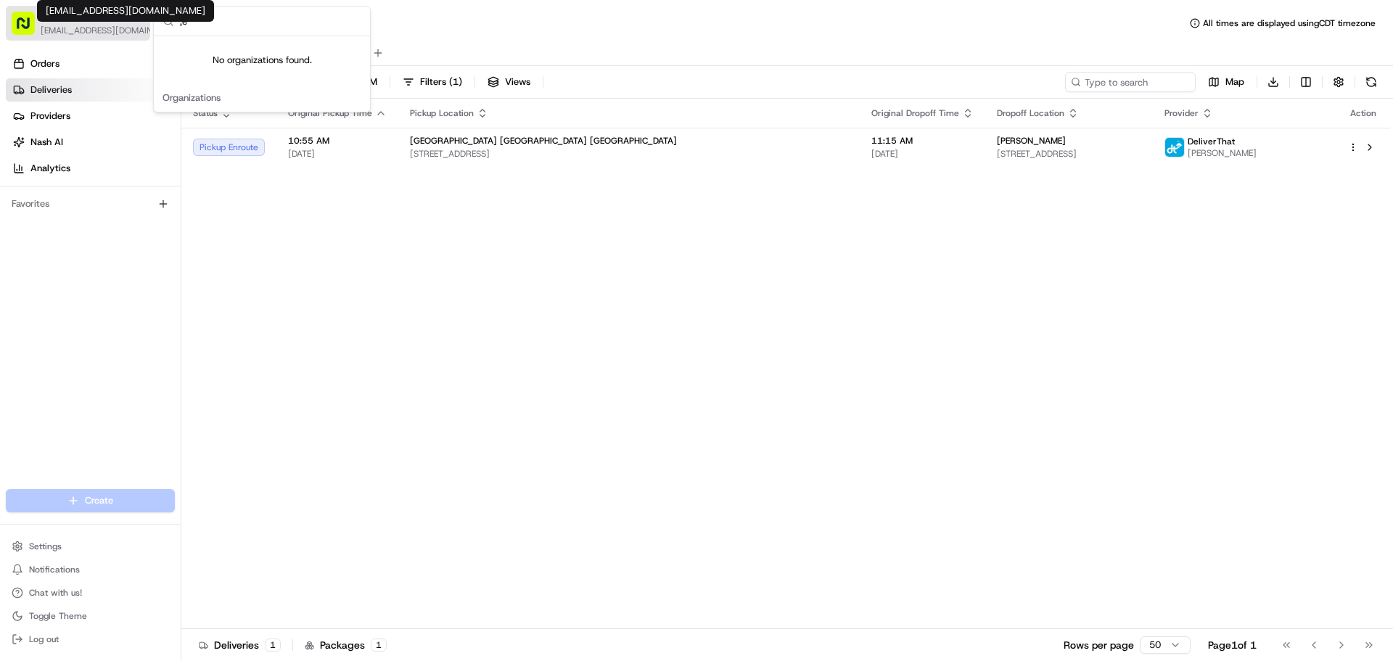
type input ";"
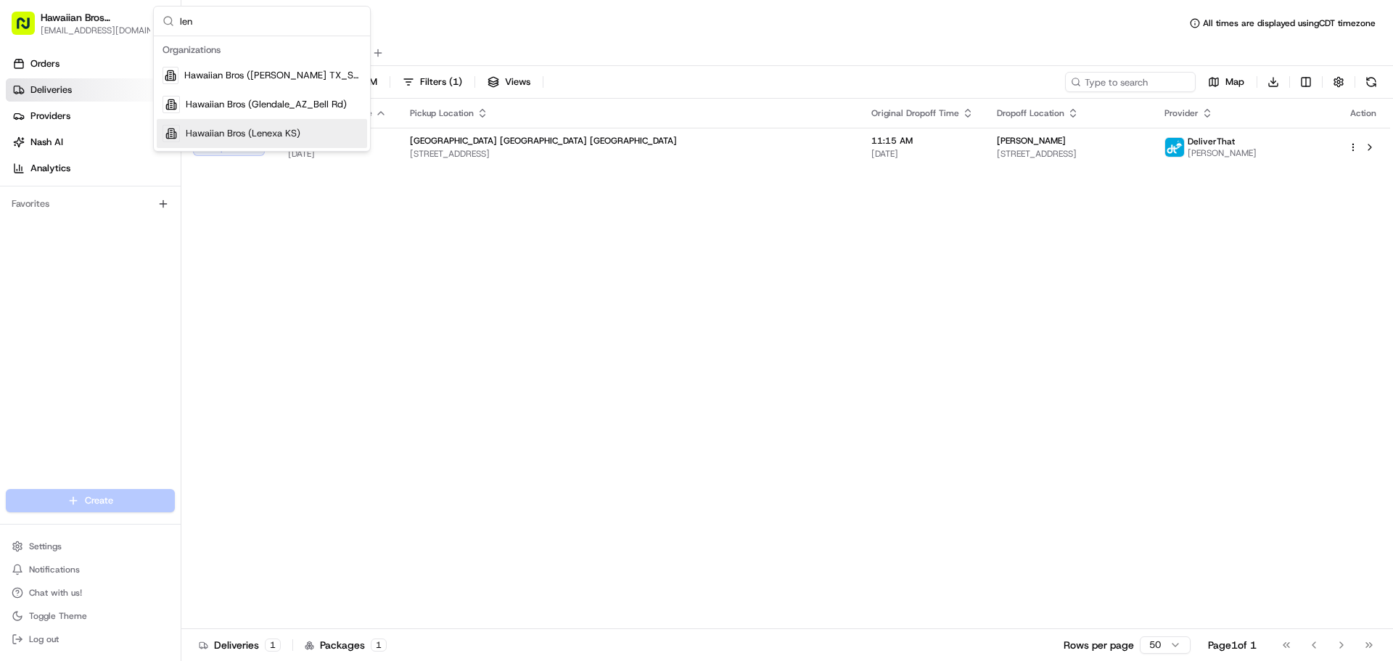
type input "len"
click at [314, 133] on div "Hawaiian Bros (Lenexa KS)" at bounding box center [262, 133] width 210 height 29
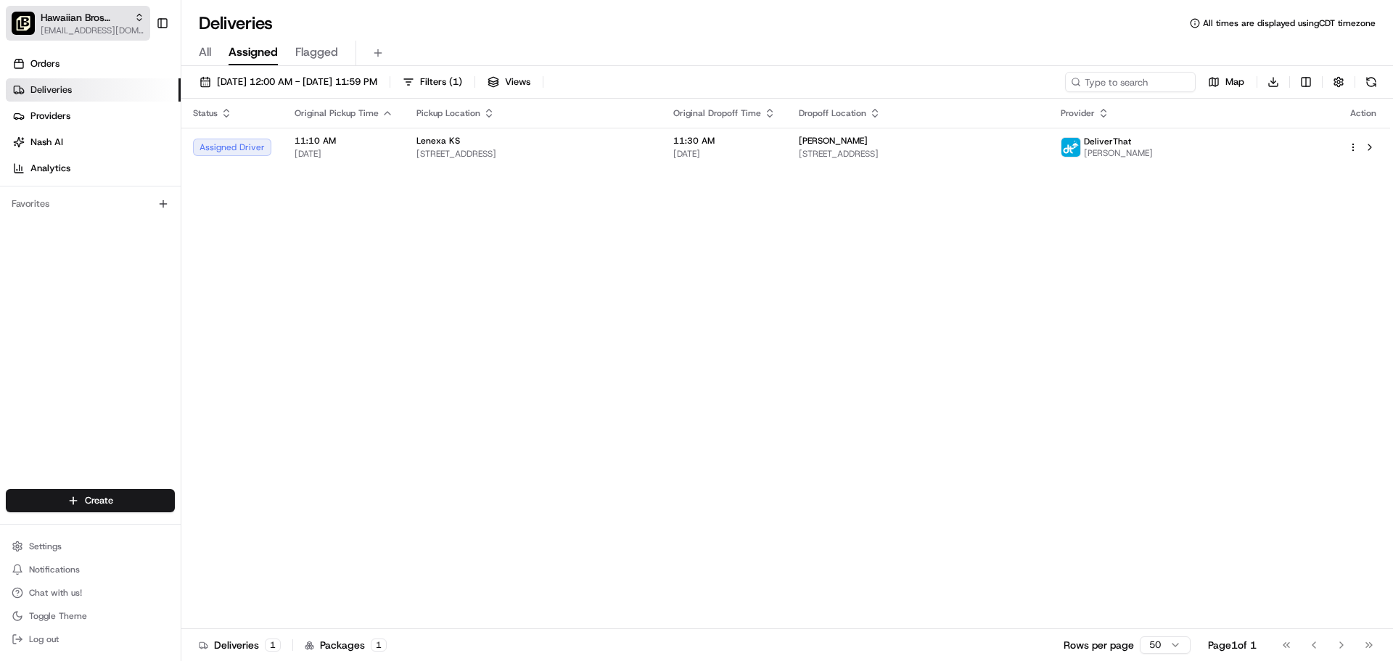
click at [147, 26] on button "Hawaiian Bros (Lenexa KS) [EMAIL_ADDRESS][DOMAIN_NAME]" at bounding box center [78, 23] width 144 height 35
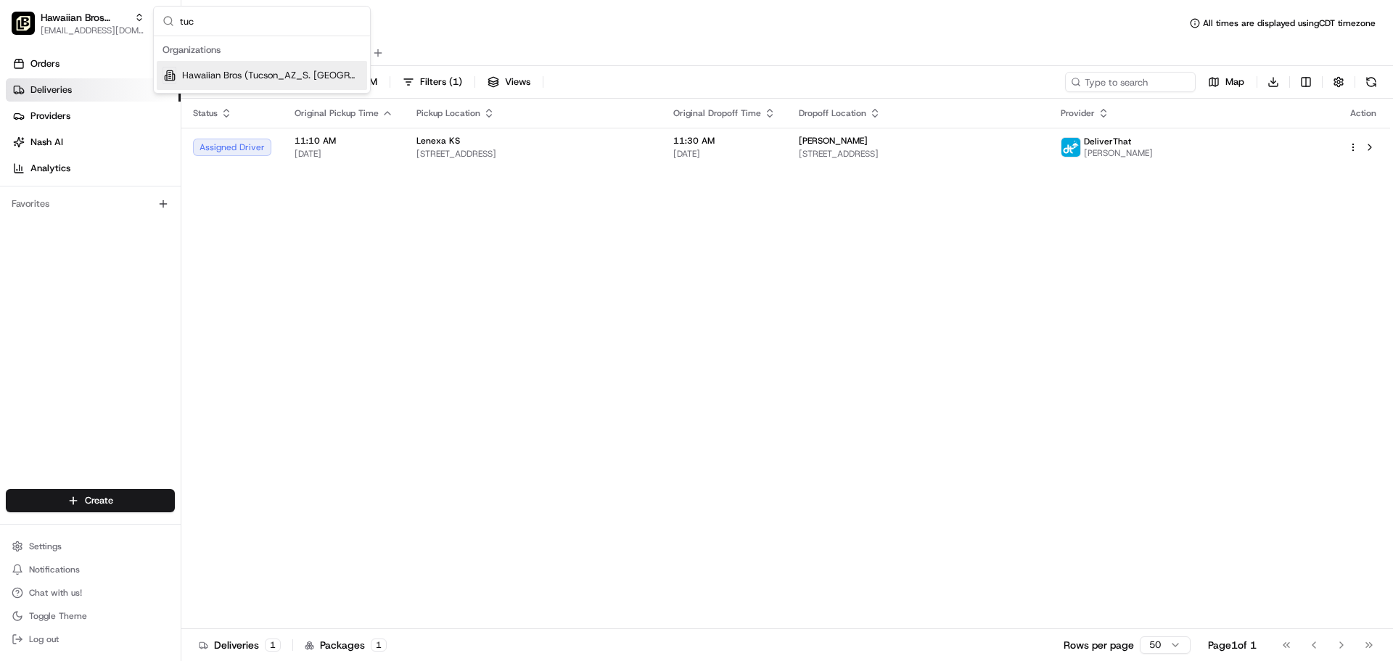
type input "tuc"
click at [230, 70] on span "Hawaiian Bros (Tucson_AZ_S. [GEOGRAPHIC_DATA])" at bounding box center [271, 75] width 179 height 13
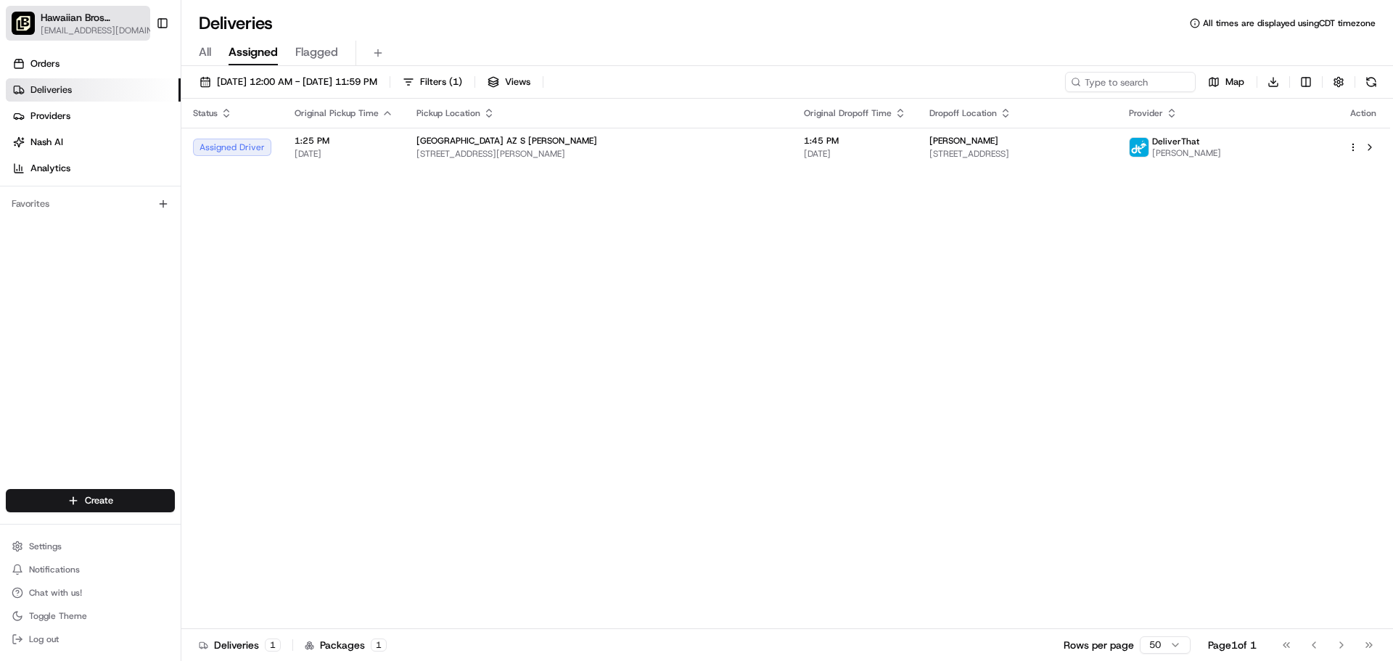
click at [103, 29] on span "[EMAIL_ADDRESS][DOMAIN_NAME]" at bounding box center [101, 31] width 120 height 12
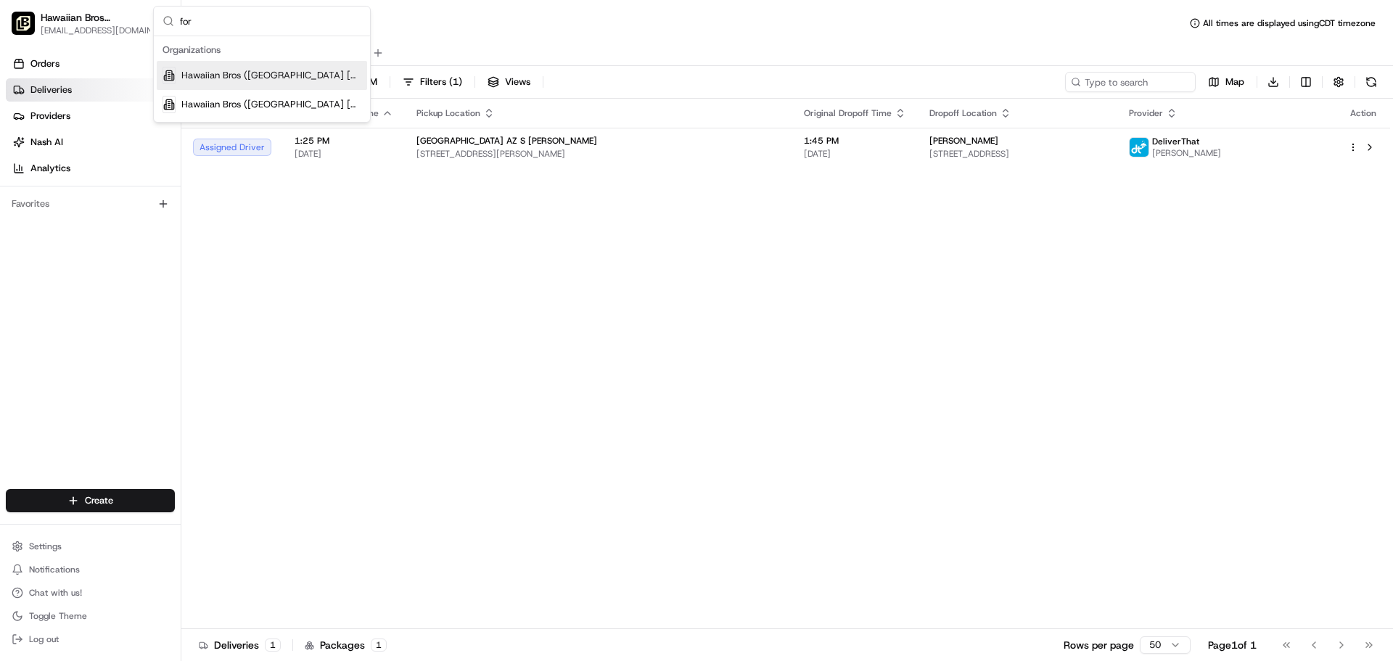
type input "for"
click at [339, 72] on span "Hawaiian Bros ([GEOGRAPHIC_DATA] [GEOGRAPHIC_DATA] [PERSON_NAME])" at bounding box center [271, 75] width 180 height 13
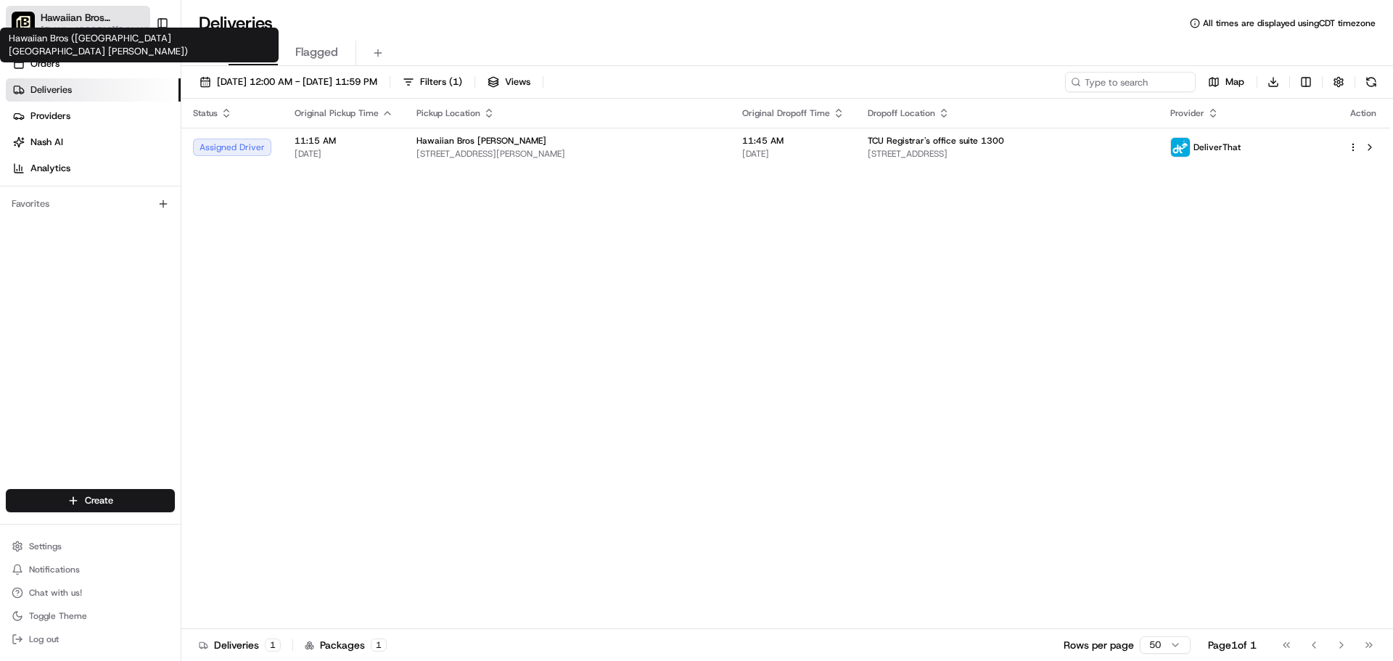
click at [67, 17] on span "Hawaiian Bros ([GEOGRAPHIC_DATA] [GEOGRAPHIC_DATA] [PERSON_NAME])" at bounding box center [93, 17] width 104 height 15
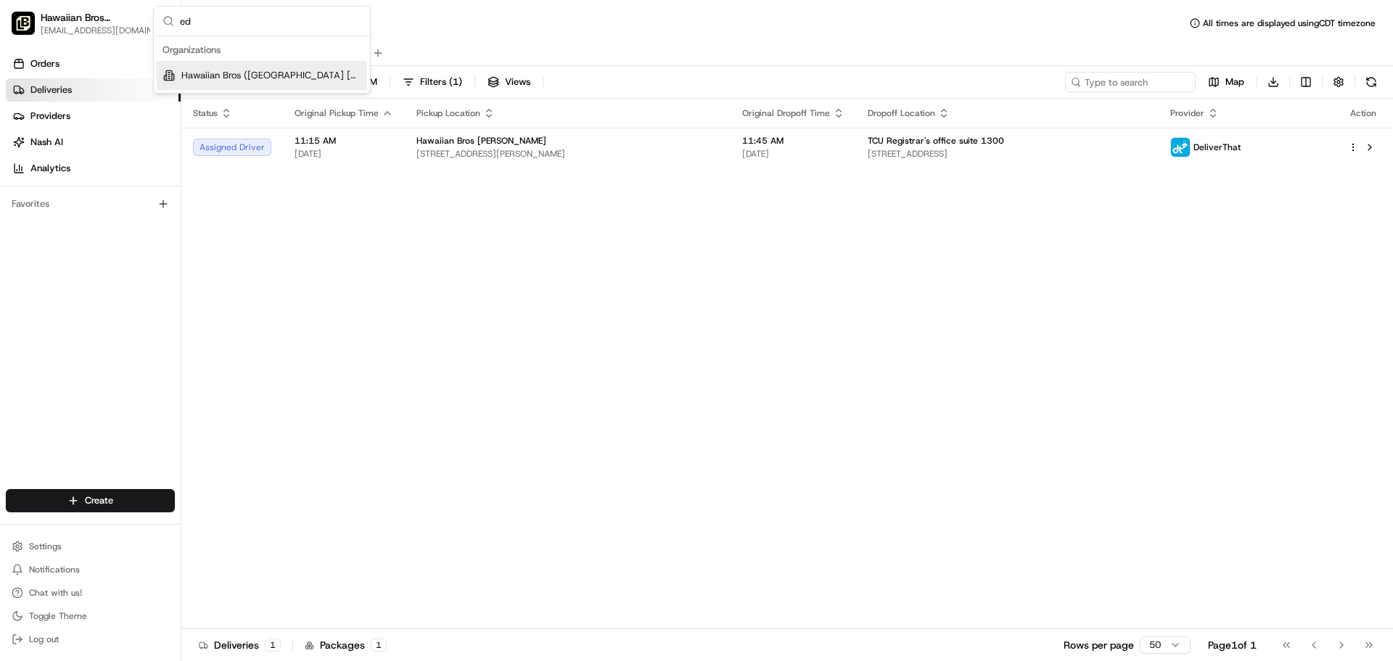
type input "ed"
click at [263, 73] on span "Hawaiian Bros ([GEOGRAPHIC_DATA] [GEOGRAPHIC_DATA])" at bounding box center [271, 75] width 180 height 13
